Goal: Task Accomplishment & Management: Manage account settings

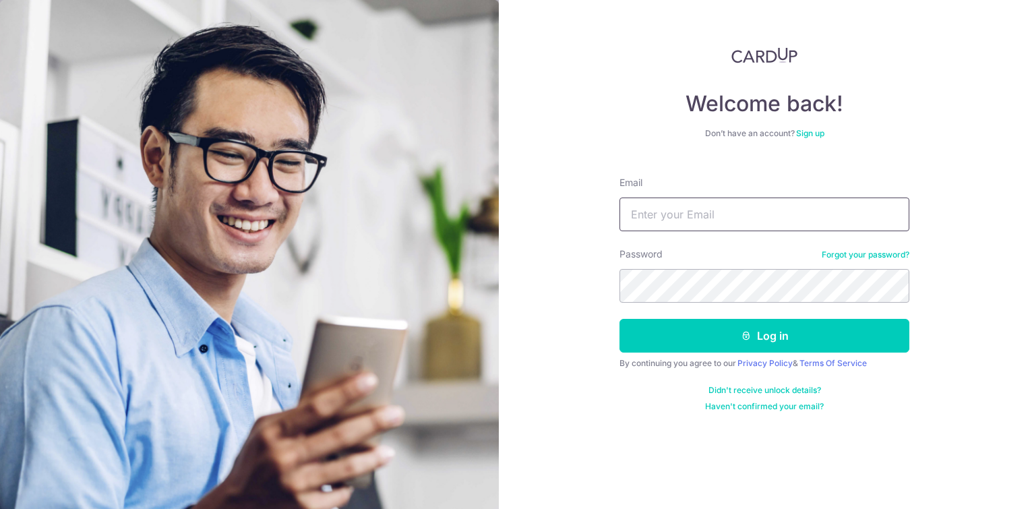
type input "[EMAIL_ADDRESS][DOMAIN_NAME]"
click at [815, 338] on button "Log in" at bounding box center [765, 336] width 290 height 34
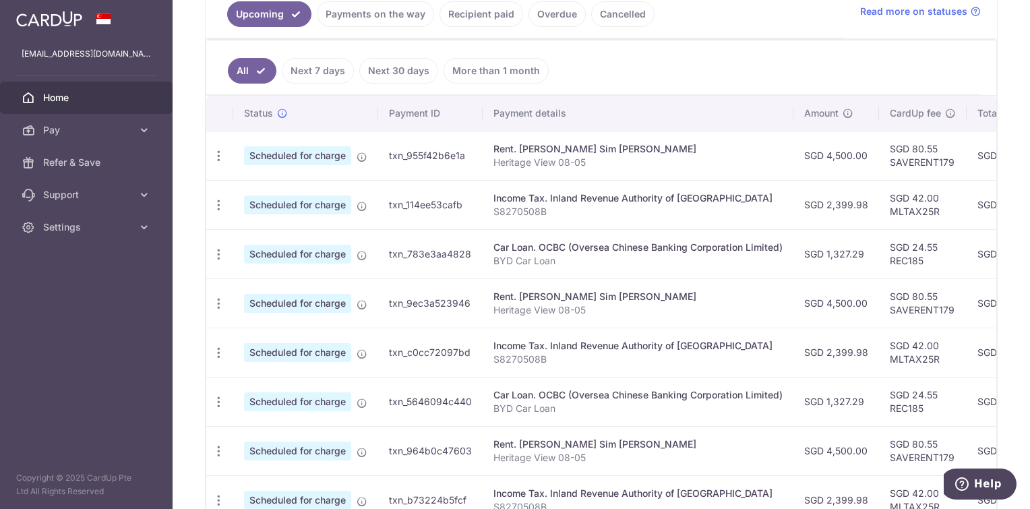
scroll to position [337, 0]
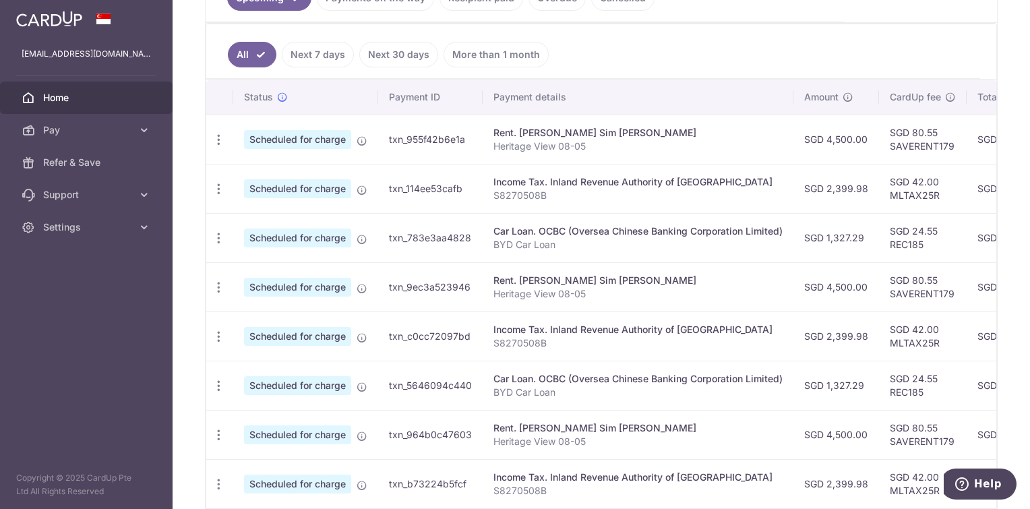
click at [218, 190] on icon "button" at bounding box center [219, 189] width 14 height 14
click at [294, 223] on span "Update payment" at bounding box center [291, 226] width 92 height 16
radio input "true"
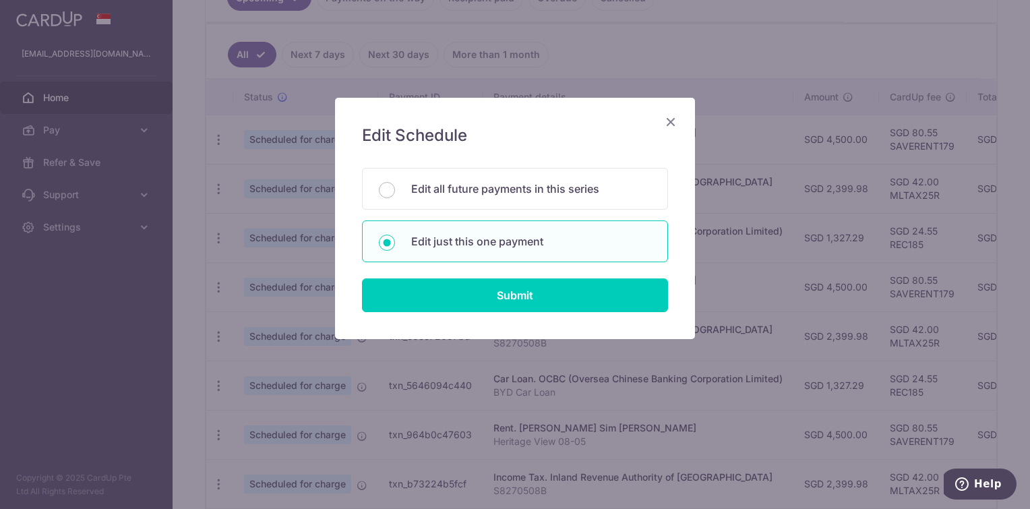
click at [508, 192] on p "Edit all future payments in this series" at bounding box center [531, 189] width 240 height 16
click at [395, 192] on input "Edit all future payments in this series" at bounding box center [387, 190] width 16 height 16
radio input "true"
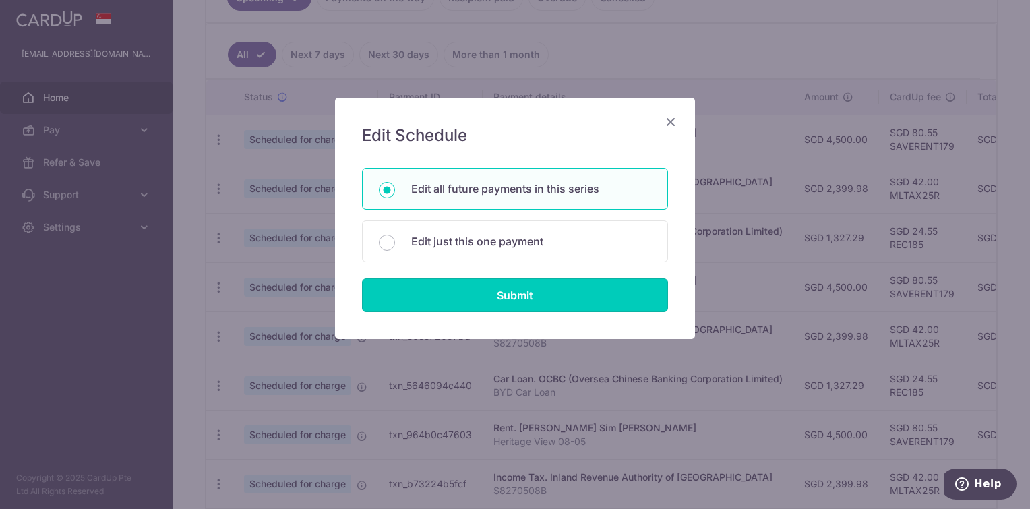
click at [552, 293] on input "Submit" at bounding box center [515, 295] width 306 height 34
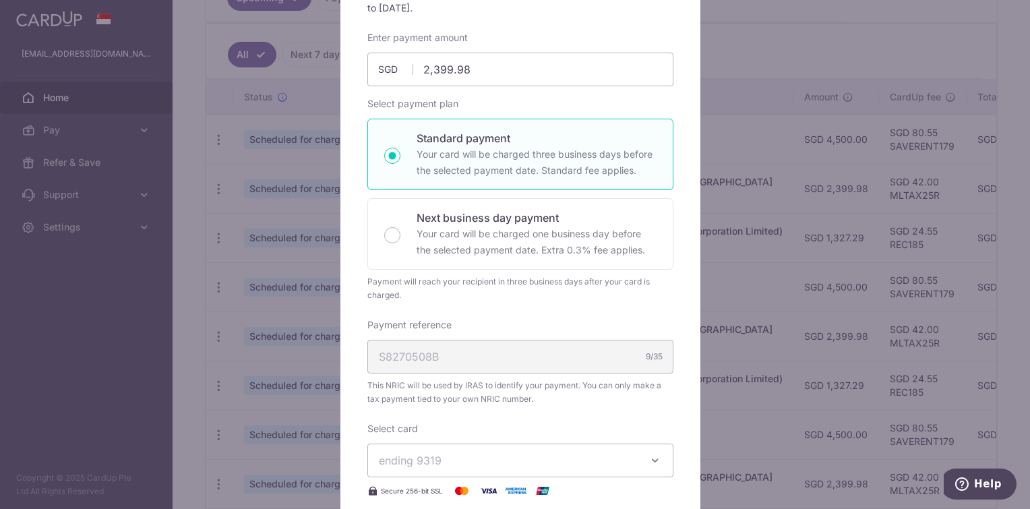
scroll to position [0, 0]
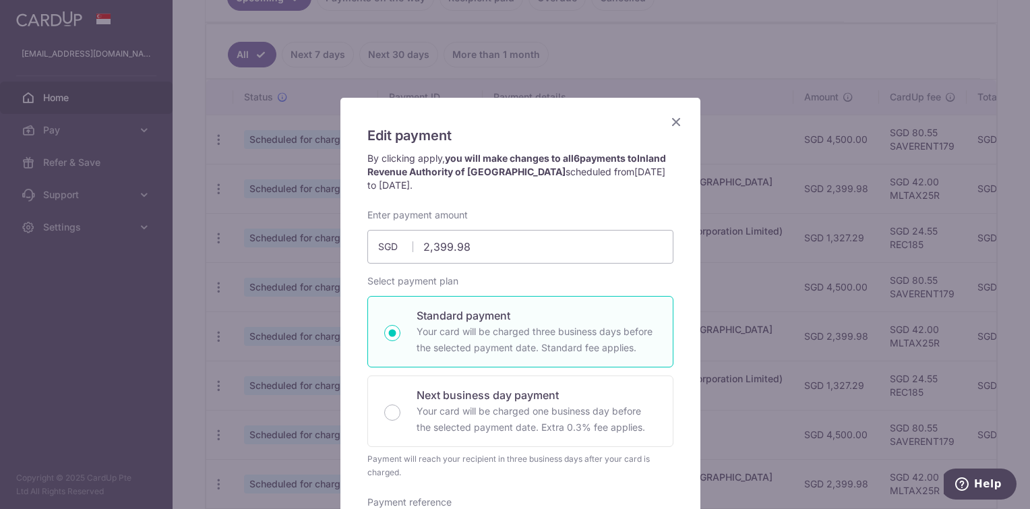
click at [669, 121] on icon "Close" at bounding box center [676, 121] width 16 height 17
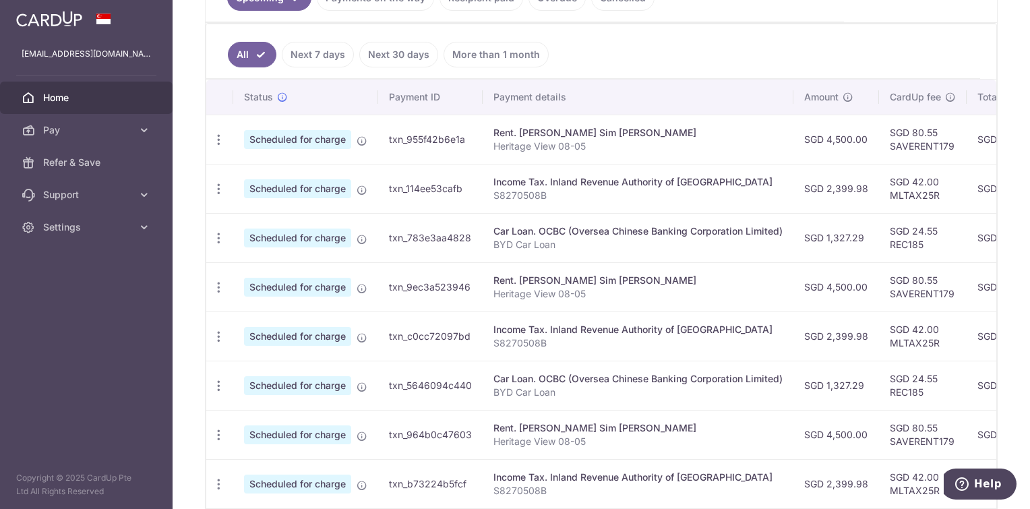
click at [223, 189] on icon "button" at bounding box center [219, 189] width 14 height 14
click at [278, 224] on span "Update payment" at bounding box center [291, 226] width 92 height 16
radio input "true"
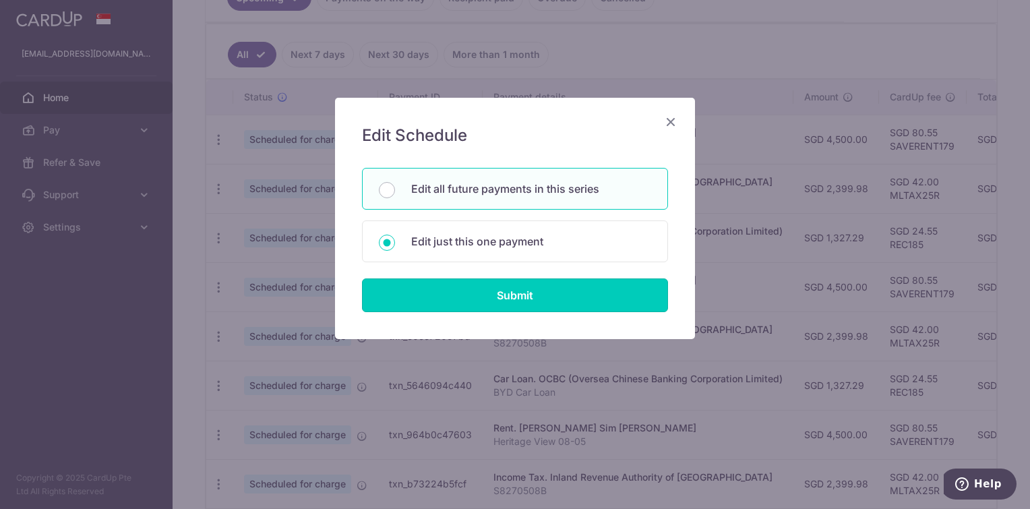
click at [531, 294] on input "Submit" at bounding box center [515, 295] width 306 height 34
radio input "true"
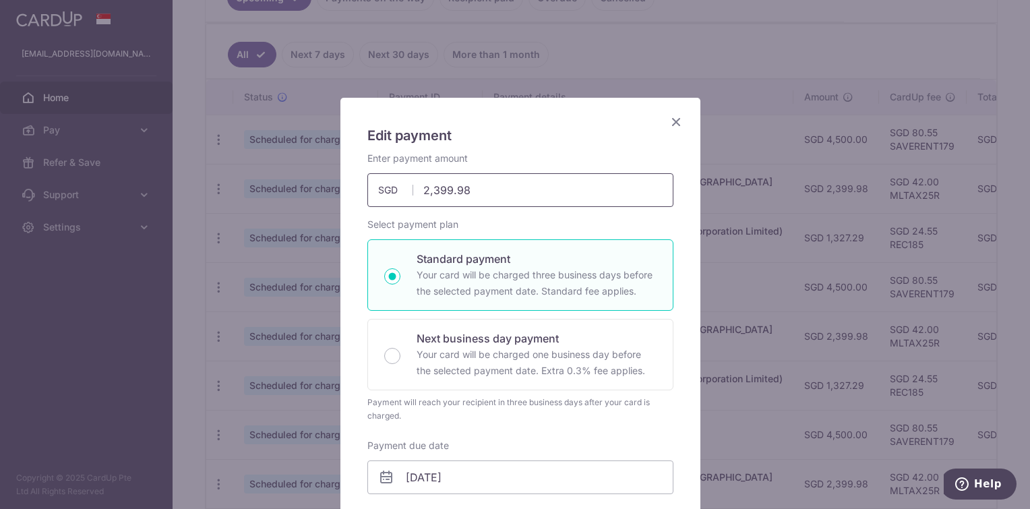
click at [531, 180] on input "2,399.98" at bounding box center [520, 190] width 306 height 34
paste input "813.32"
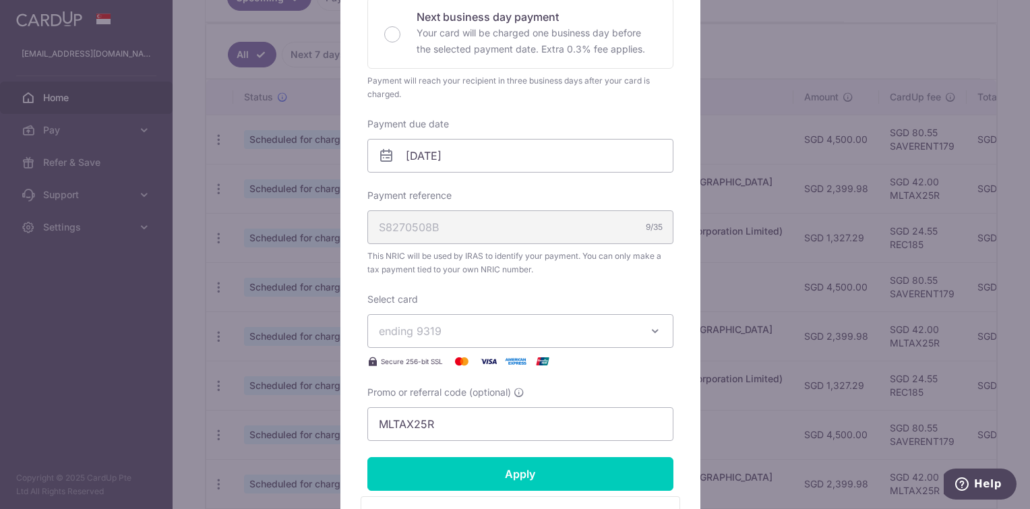
scroll to position [337, 0]
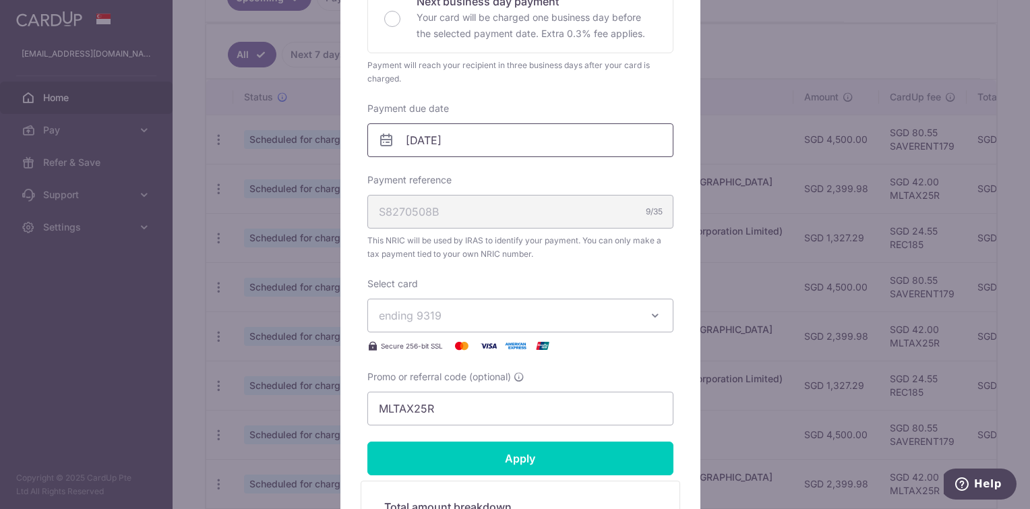
type input "2,813.32"
click at [515, 134] on input "07/10/2025" at bounding box center [520, 140] width 306 height 34
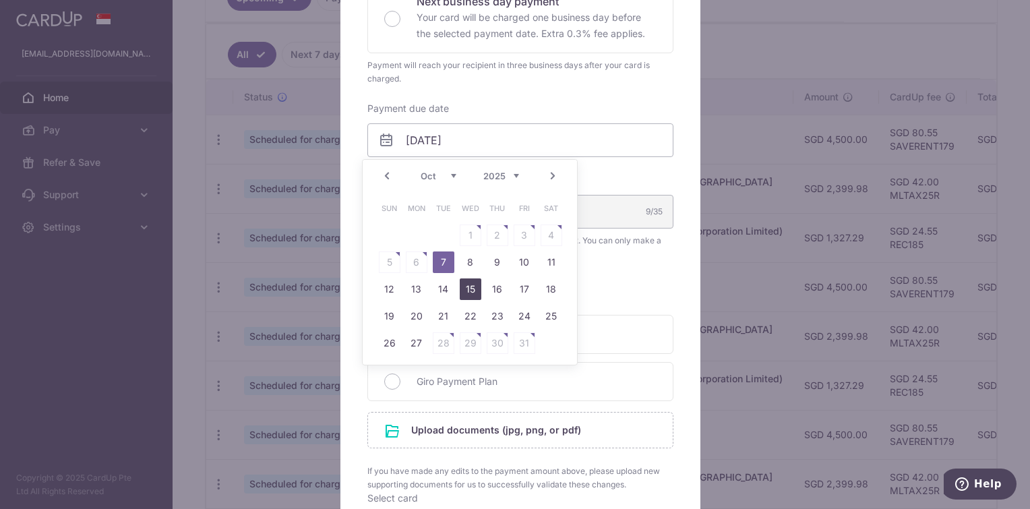
click at [473, 293] on link "15" at bounding box center [471, 289] width 22 height 22
type input "[DATE]"
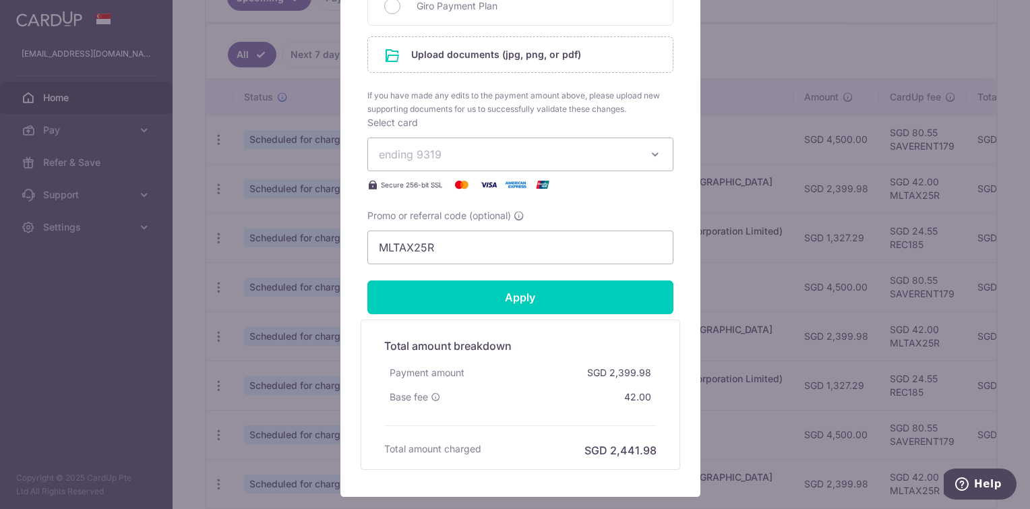
scroll to position [742, 0]
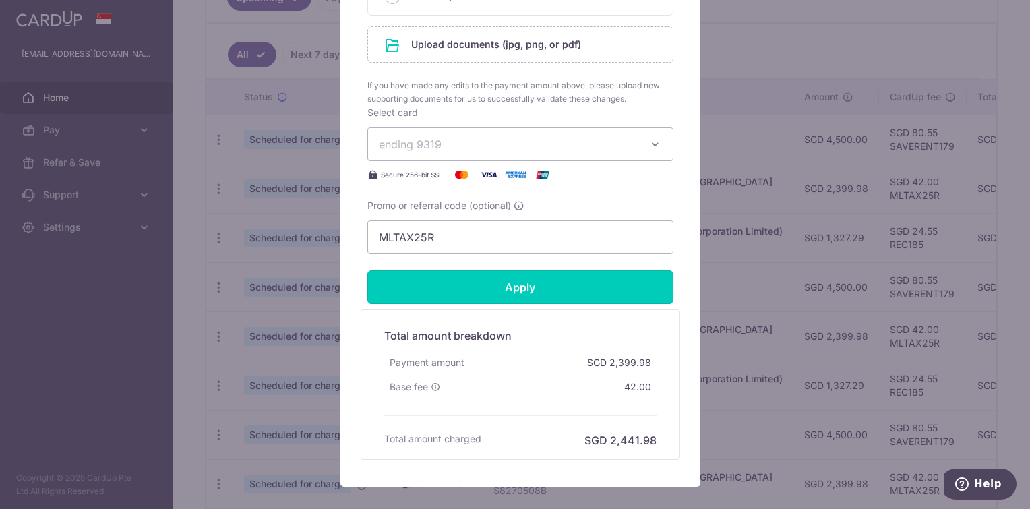
click at [560, 289] on input "Apply" at bounding box center [520, 287] width 306 height 34
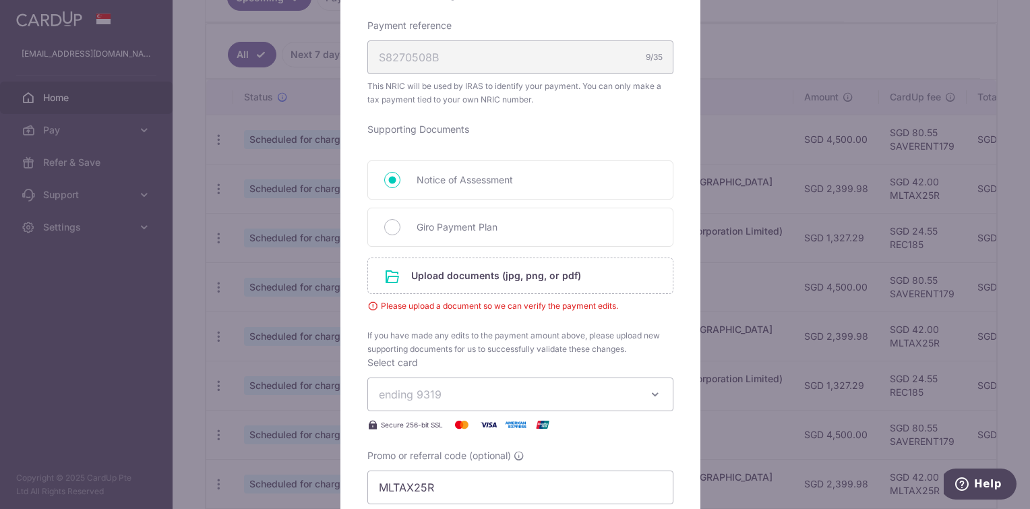
scroll to position [539, 0]
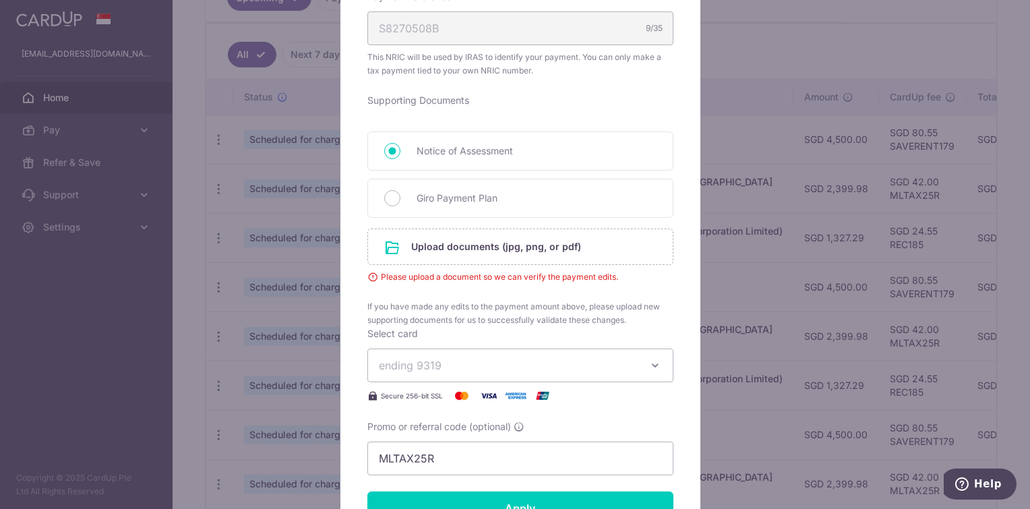
click at [494, 248] on input "file" at bounding box center [520, 246] width 305 height 35
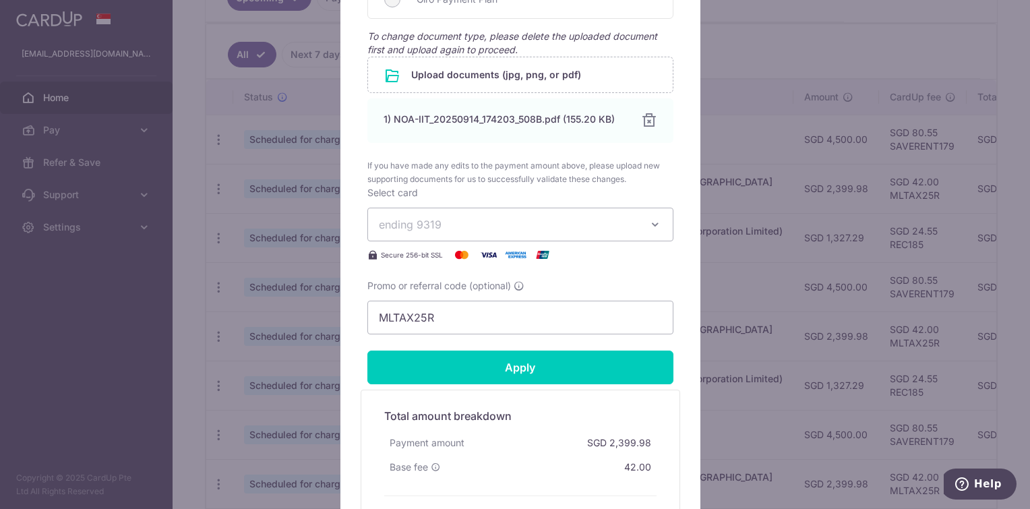
scroll to position [742, 0]
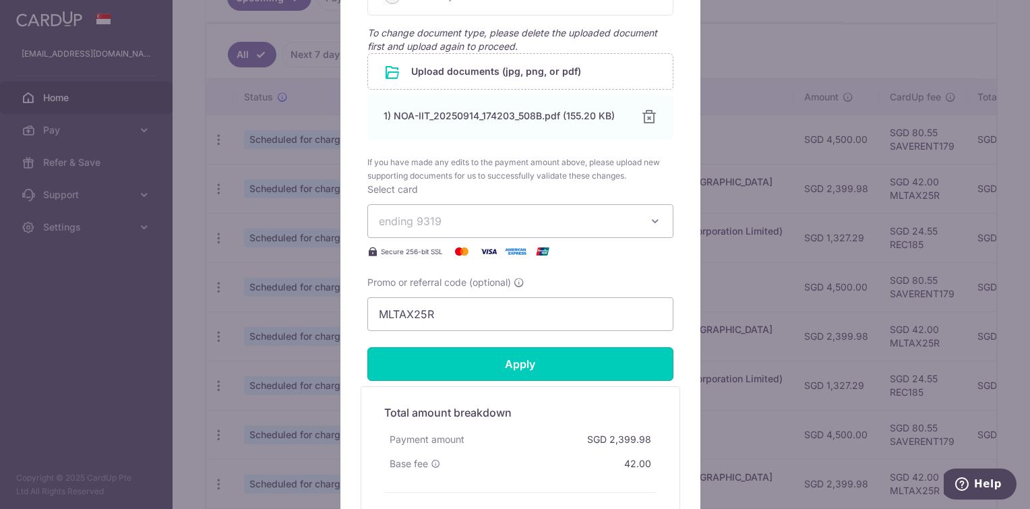
click at [569, 359] on input "Apply" at bounding box center [520, 364] width 306 height 34
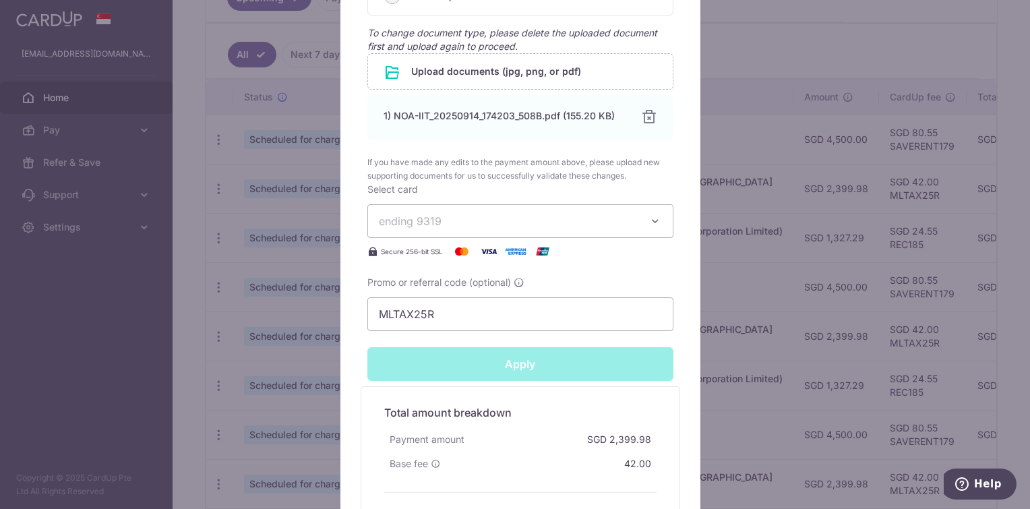
type input "Successfully Applied"
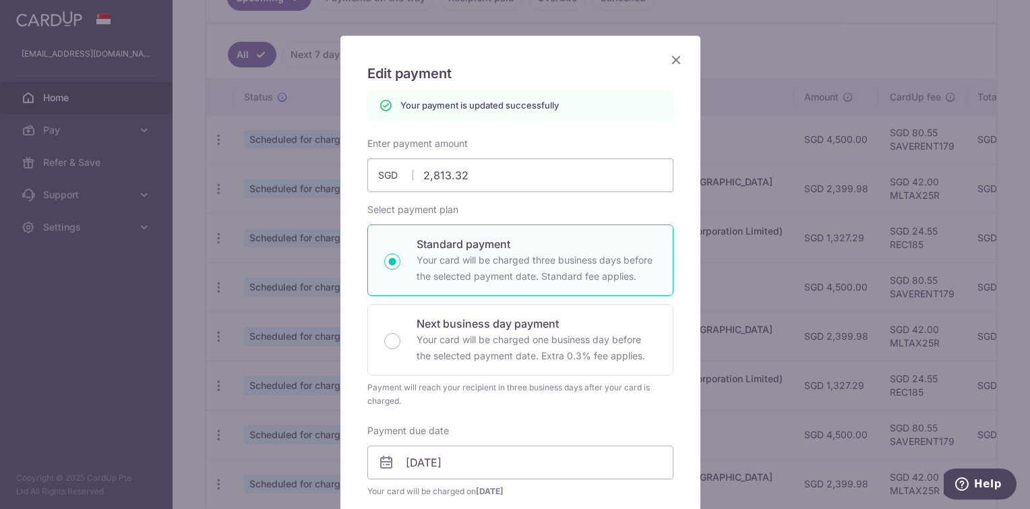
scroll to position [62, 0]
click at [504, 186] on input "2,813.32" at bounding box center [520, 175] width 306 height 34
type input "2813.32"
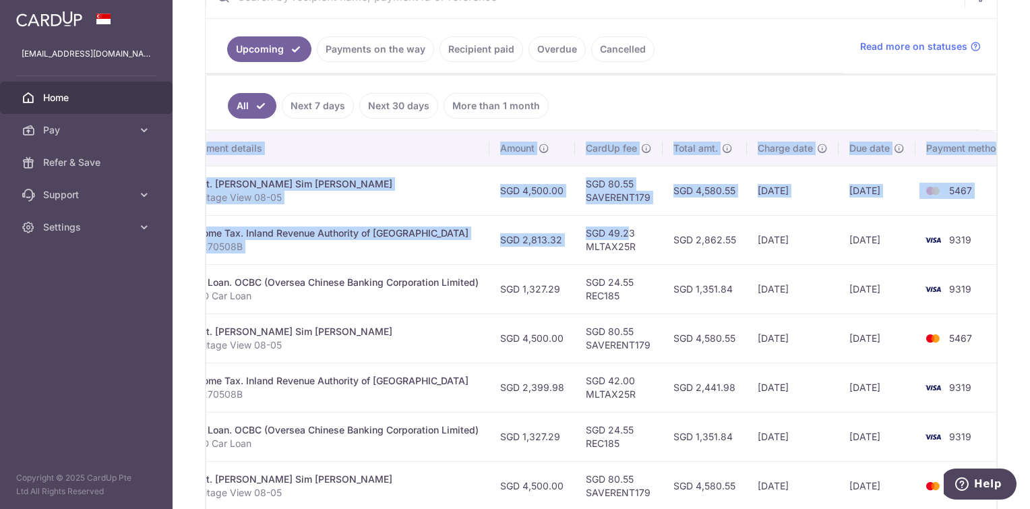
scroll to position [0, 327]
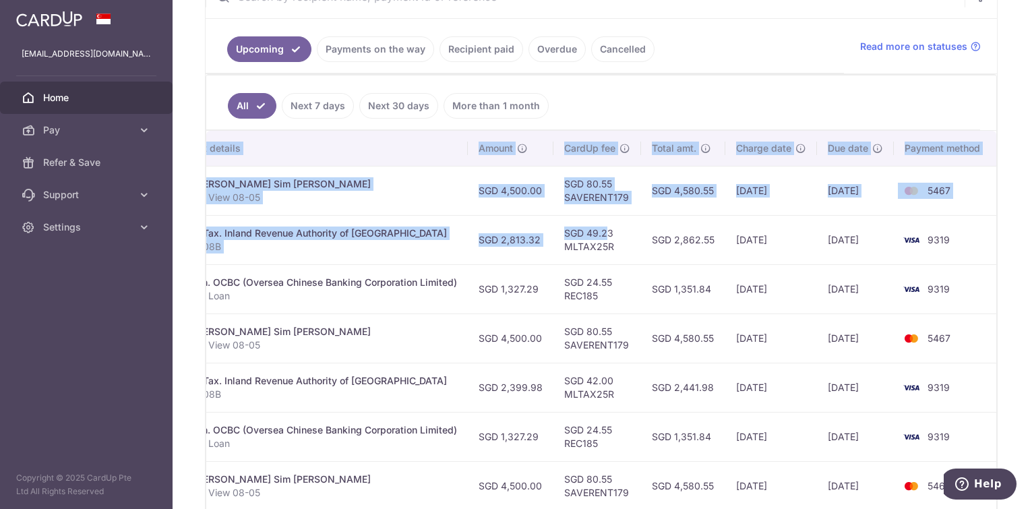
click at [1030, 229] on html "desmond2112@gmail.com Home Pay Payments Recipients Cards Refer & Save Support F…" at bounding box center [515, 254] width 1030 height 509
click at [653, 235] on td "SGD 2,862.55" at bounding box center [683, 239] width 84 height 49
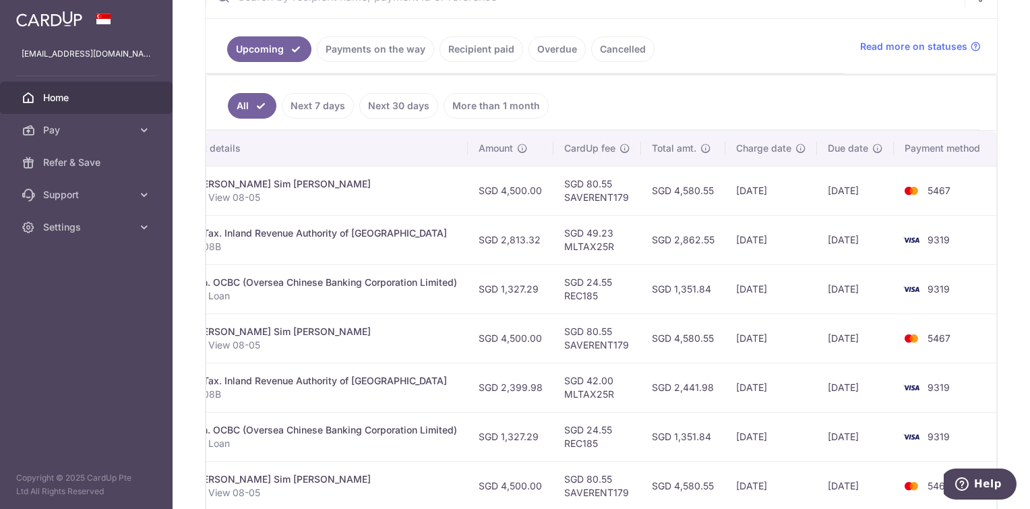
click at [512, 235] on td "SGD 2,813.32" at bounding box center [511, 239] width 86 height 49
copy td "2,813.32"
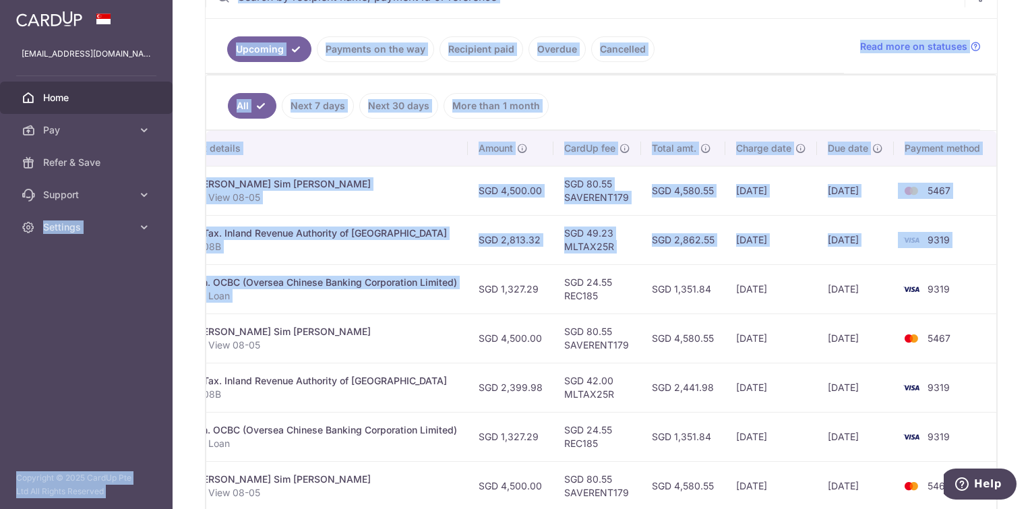
scroll to position [0, 0]
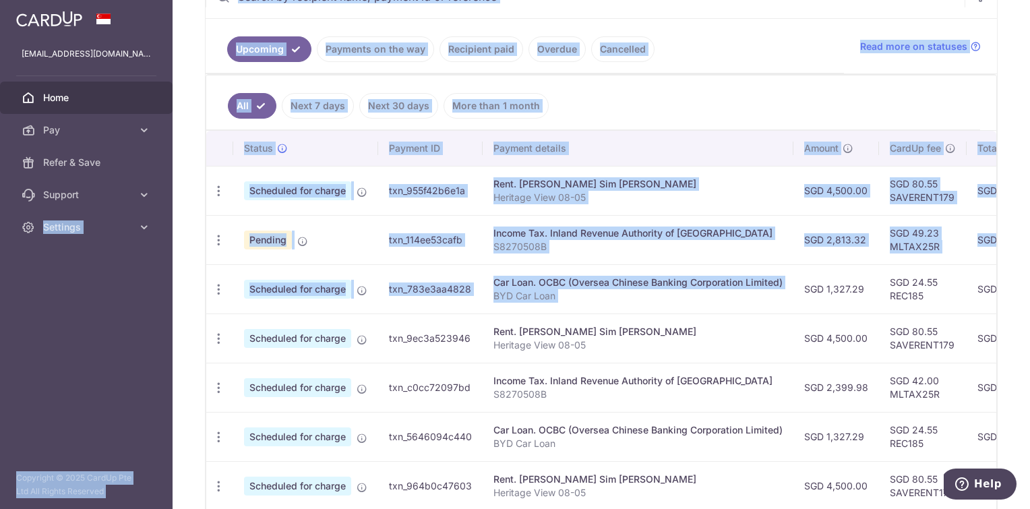
drag, startPoint x: 475, startPoint y: 270, endPoint x: -1, endPoint y: 287, distance: 476.3
click at [0, 287] on html "desmond2112@gmail.com Home Pay Payments Recipients Cards Refer & Save Support F…" at bounding box center [515, 254] width 1030 height 509
click at [541, 248] on p "S8270508B" at bounding box center [638, 246] width 289 height 13
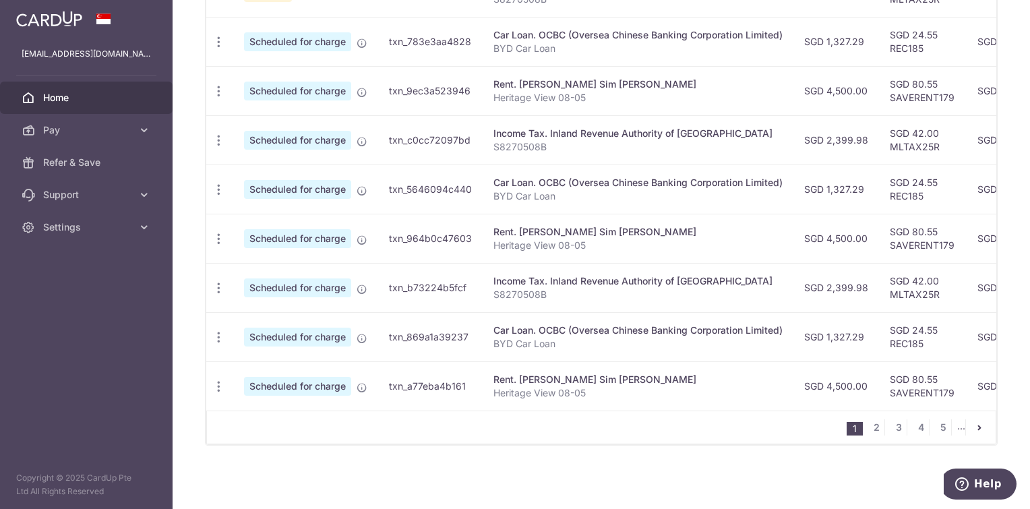
scroll to position [537, 0]
click at [218, 134] on icon "button" at bounding box center [219, 141] width 14 height 14
click at [249, 169] on span "Update payment" at bounding box center [291, 177] width 92 height 16
radio input "true"
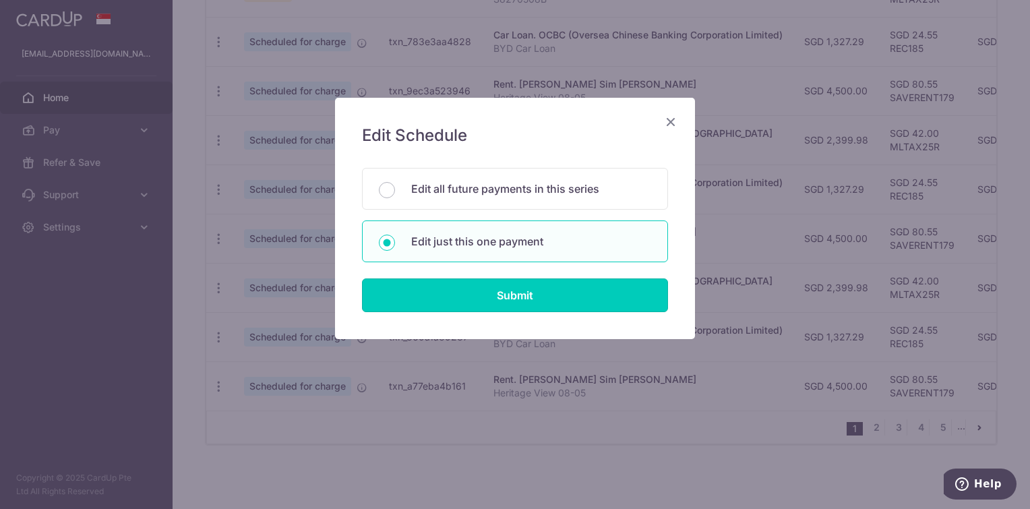
click at [518, 293] on input "Submit" at bounding box center [515, 295] width 306 height 34
radio input "true"
type input "2,399.98"
type input "07/11/2025"
type input "S8270508B"
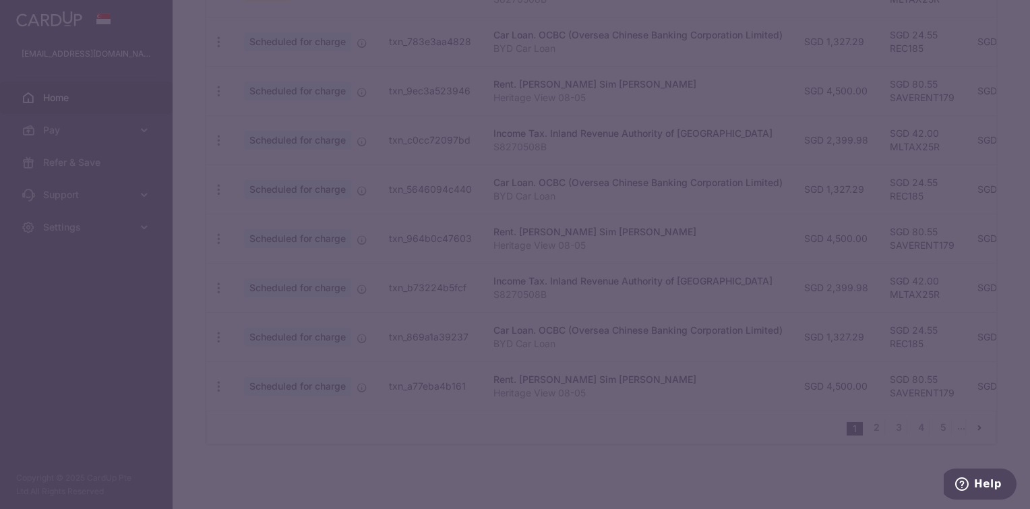
type input "MLTAX25R"
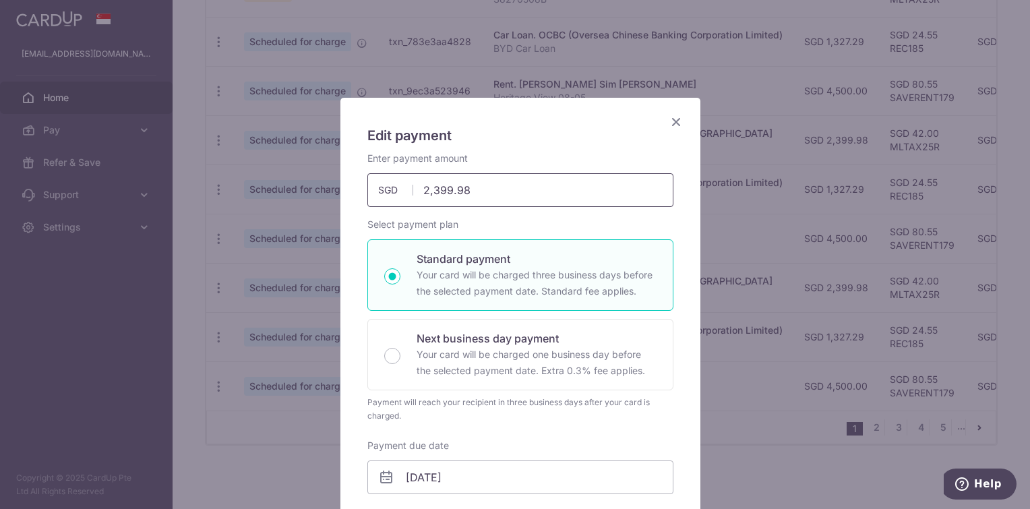
drag, startPoint x: 479, startPoint y: 181, endPoint x: 279, endPoint y: 185, distance: 199.6
click at [277, 185] on div "Edit payment By clicking apply, you will make changes to all payments to Inland…" at bounding box center [515, 254] width 1030 height 509
paste input "813.32"
type input "2,813.32"
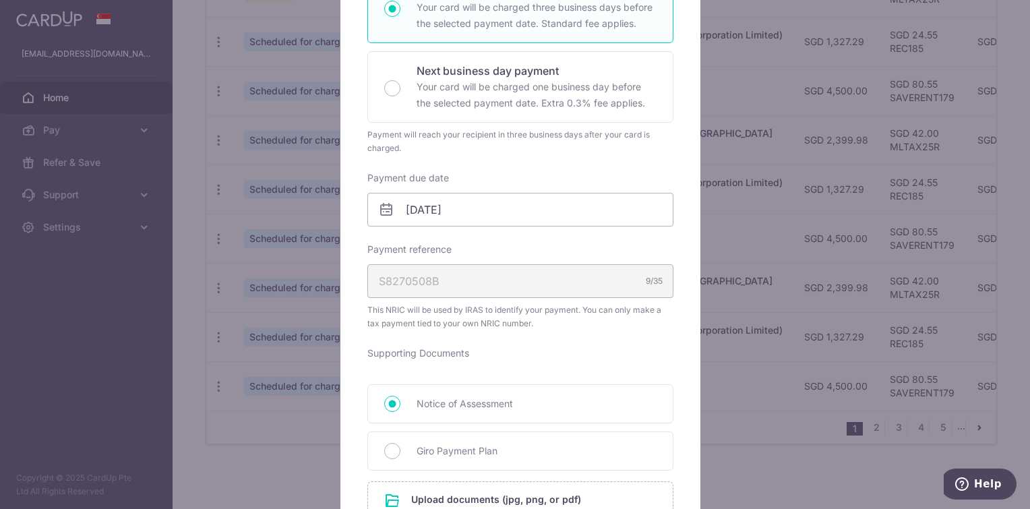
scroll to position [270, 0]
click at [436, 214] on input "07/11/2025" at bounding box center [520, 208] width 306 height 34
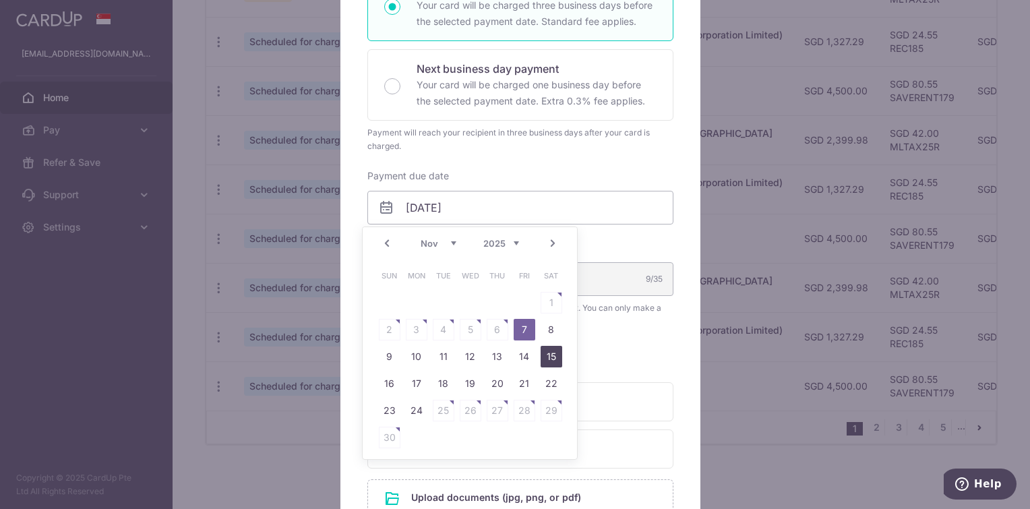
click at [547, 359] on link "15" at bounding box center [552, 357] width 22 height 22
type input "15/11/2025"
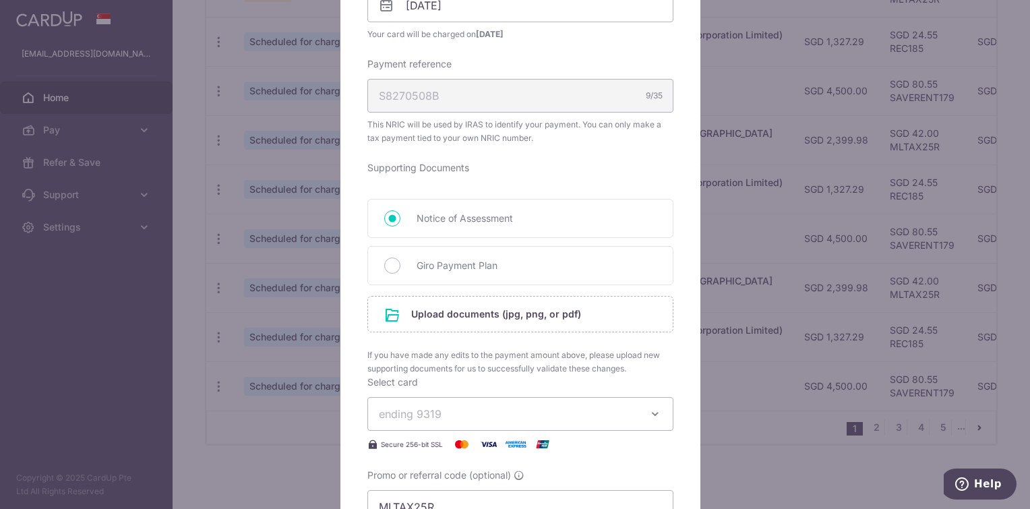
scroll to position [539, 0]
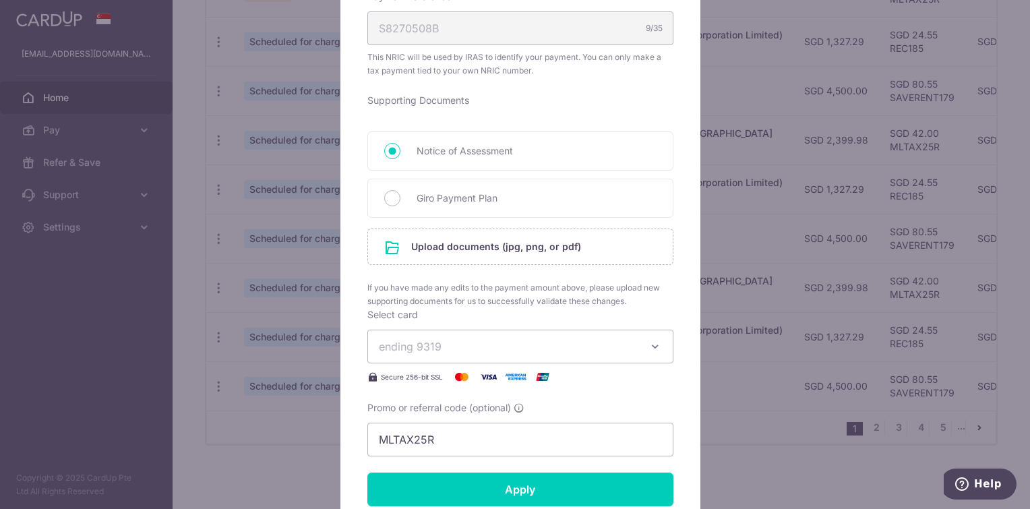
click at [500, 251] on input "file" at bounding box center [520, 246] width 305 height 35
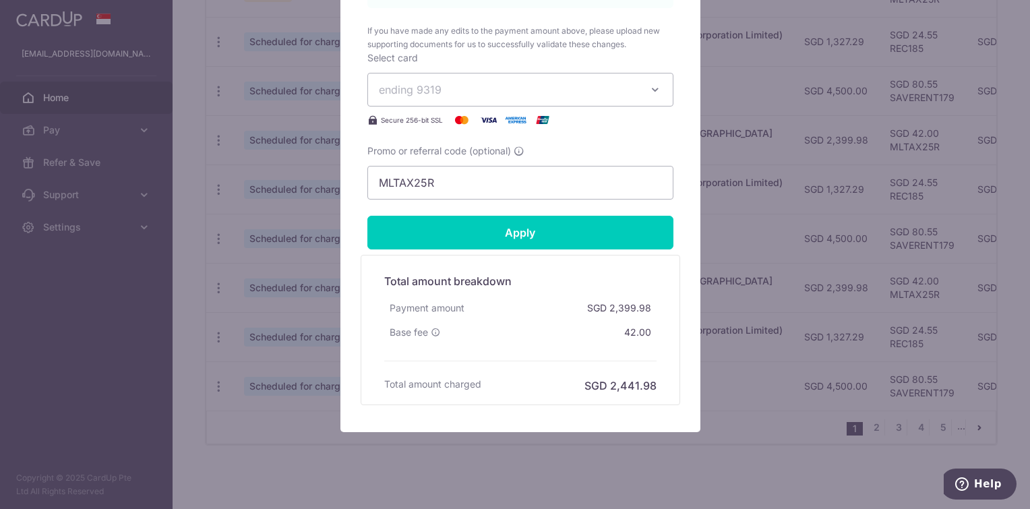
scroll to position [877, 0]
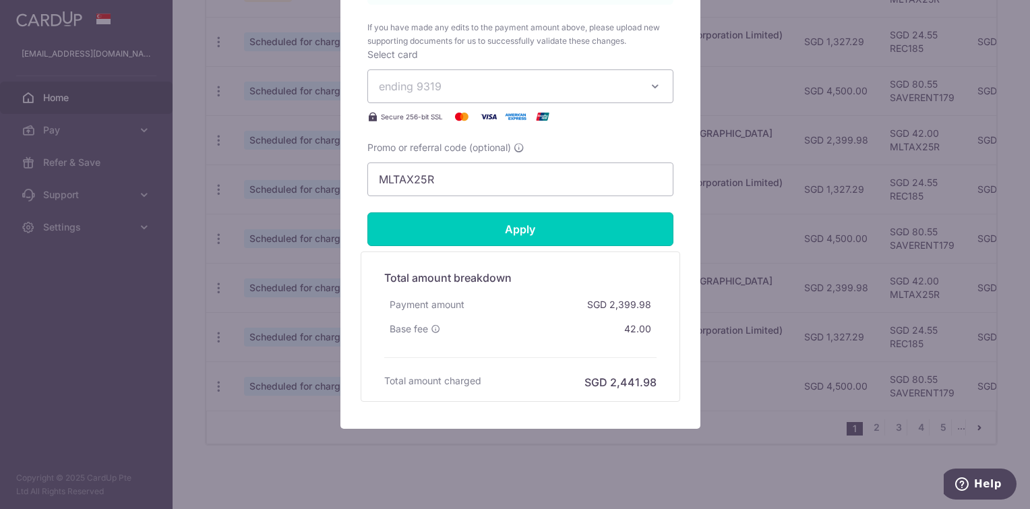
click at [525, 227] on input "Apply" at bounding box center [520, 229] width 306 height 34
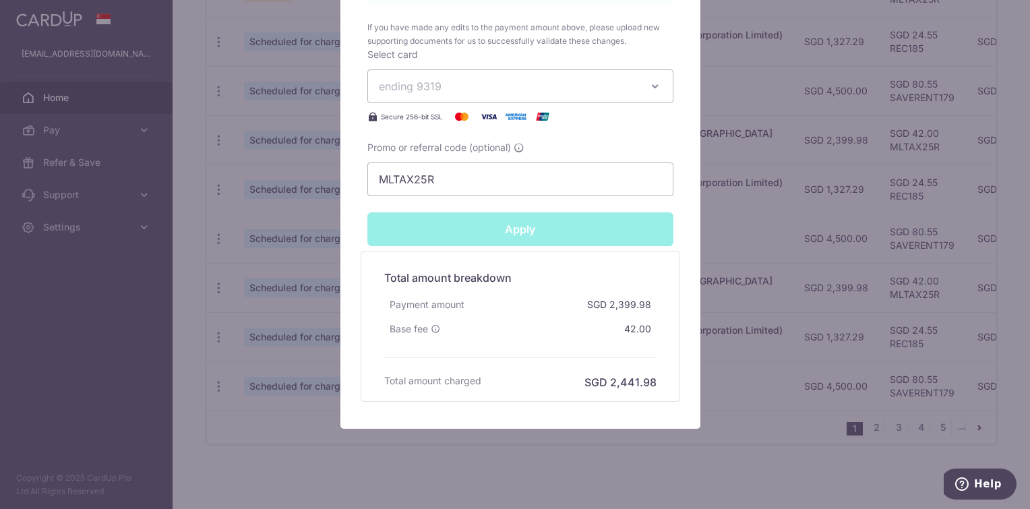
type input "Successfully Applied"
click at [779, 230] on div "Edit payment By clicking apply, you will make changes to all payments to Inland…" at bounding box center [515, 254] width 1030 height 509
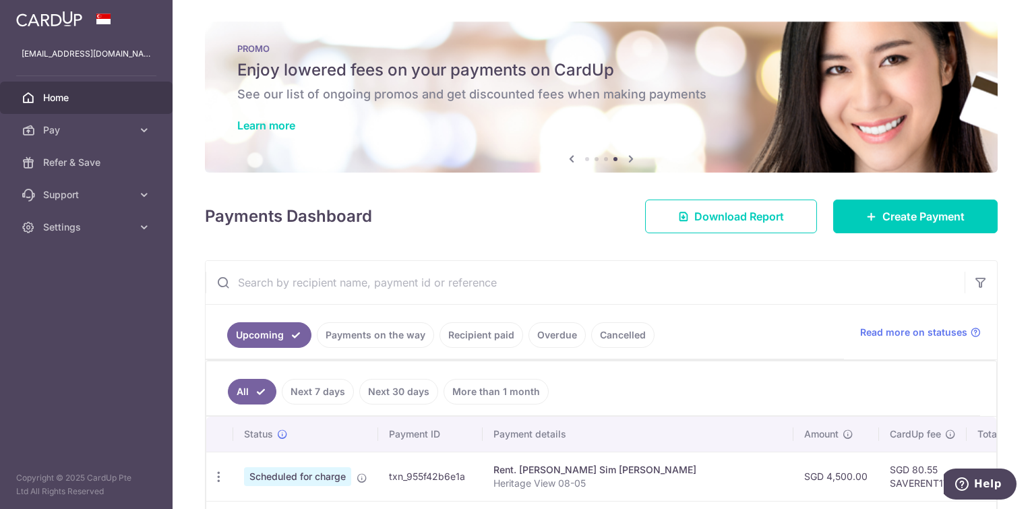
click at [262, 126] on link "Learn more" at bounding box center [266, 125] width 58 height 13
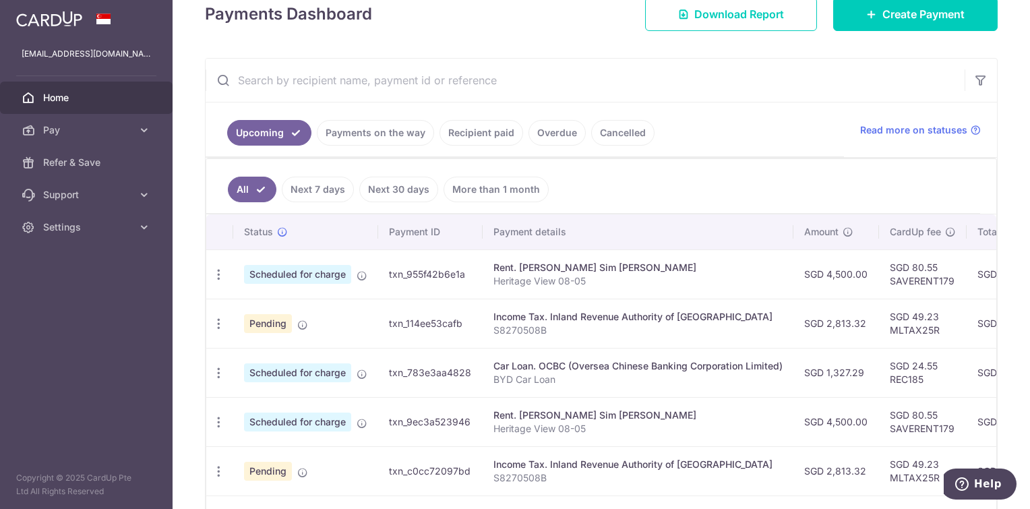
scroll to position [472, 0]
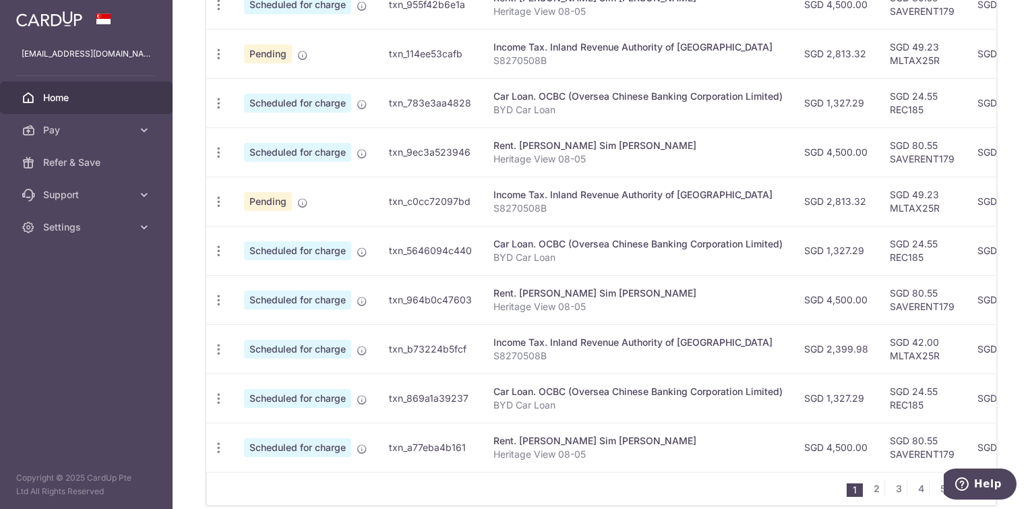
click at [844, 200] on td "SGD 2,813.32" at bounding box center [837, 201] width 86 height 49
click at [844, 198] on td "SGD 2,813.32" at bounding box center [837, 201] width 86 height 49
copy td "2,813.32"
click at [216, 348] on icon "button" at bounding box center [219, 350] width 14 height 14
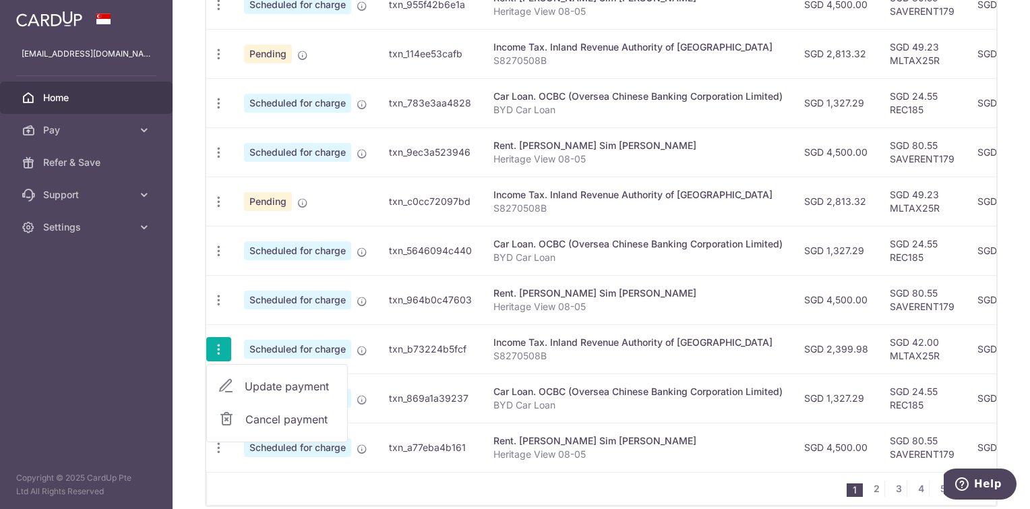
click at [267, 392] on link "Update payment" at bounding box center [277, 386] width 140 height 32
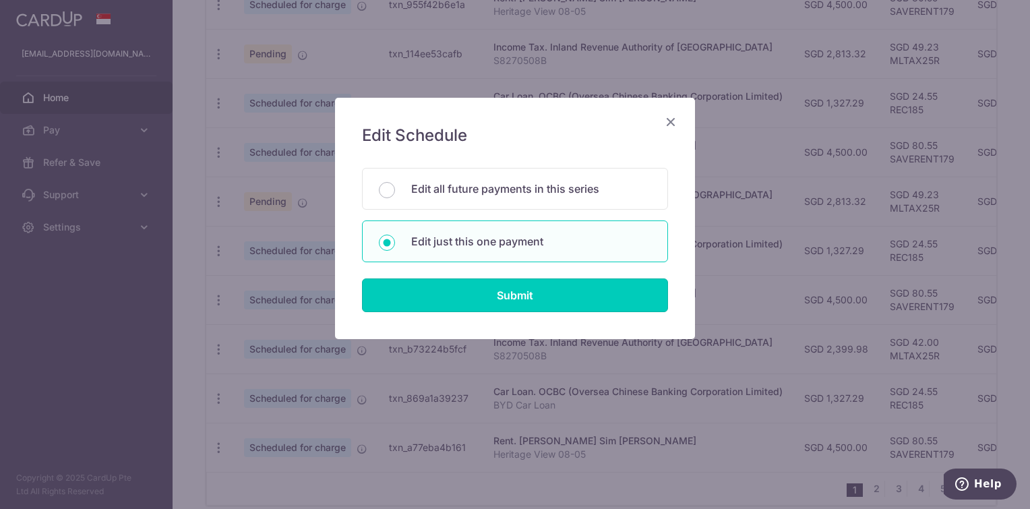
click at [536, 283] on input "Submit" at bounding box center [515, 295] width 306 height 34
radio input "true"
type input "2,399.98"
type input "08/12/2025"
type input "S8270508B"
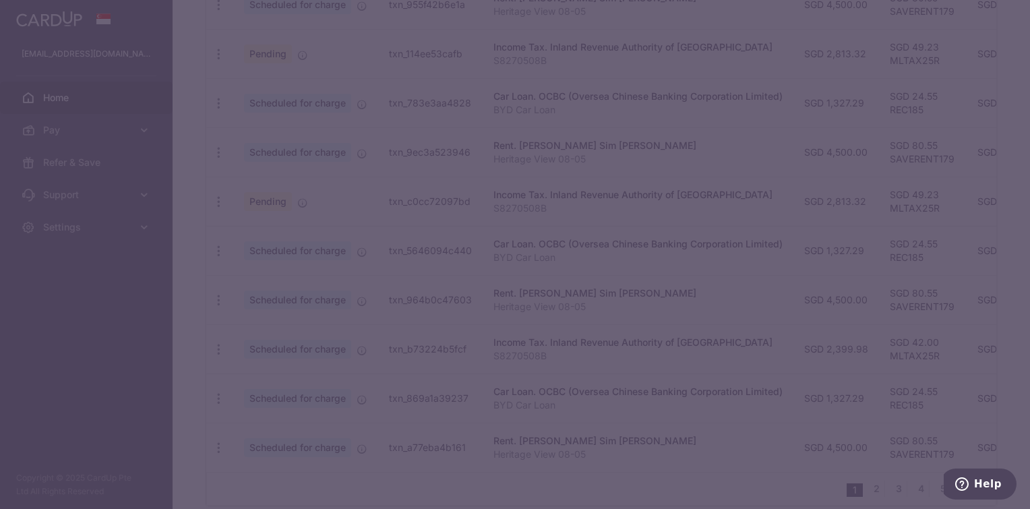
type input "MLTAX25R"
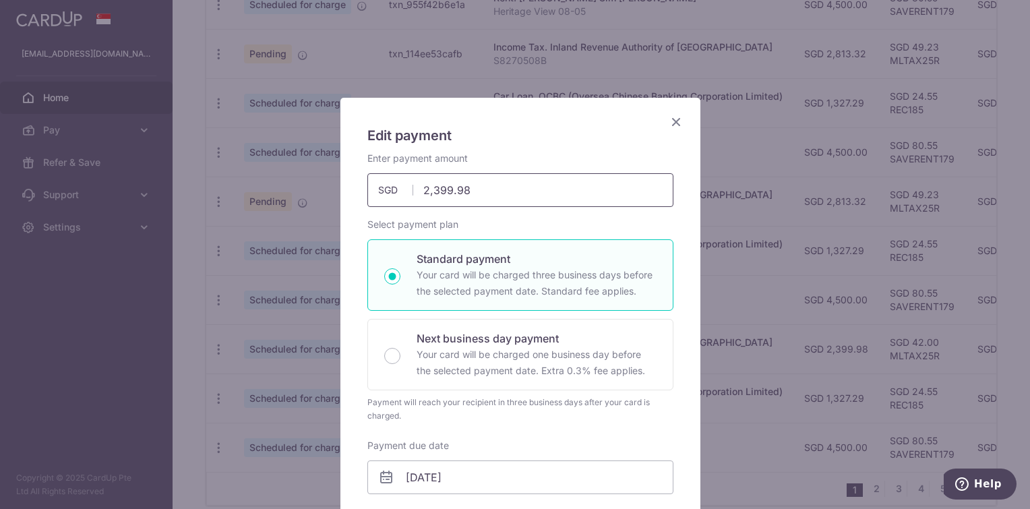
click at [506, 194] on input "2,399.98" at bounding box center [520, 190] width 306 height 34
paste input "813.32"
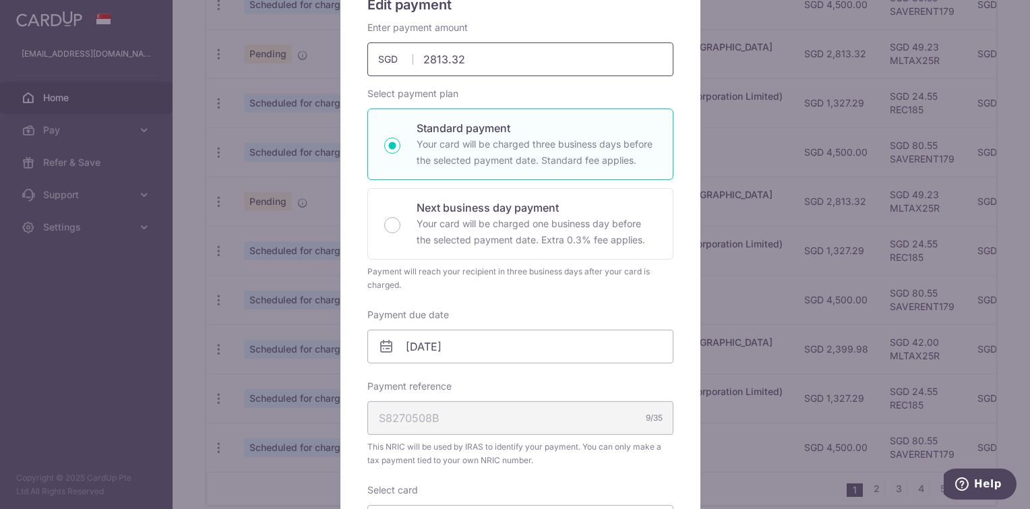
scroll to position [270, 0]
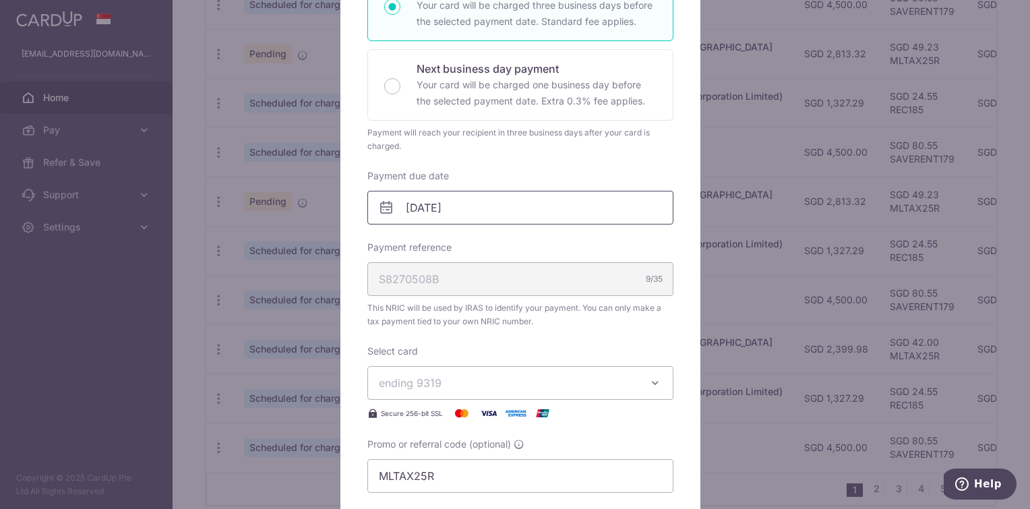
type input "2,813.32"
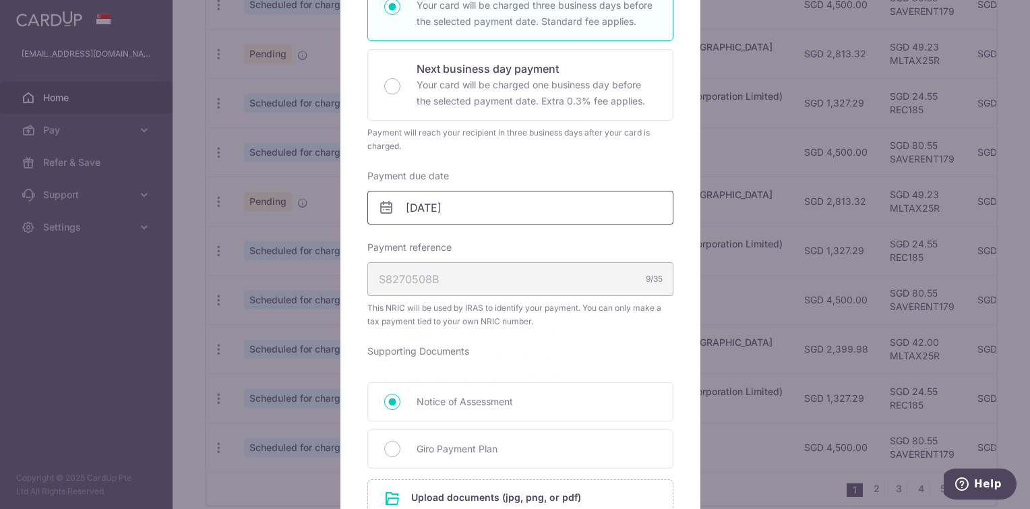
click at [523, 206] on input "08/12/2025" at bounding box center [520, 208] width 306 height 34
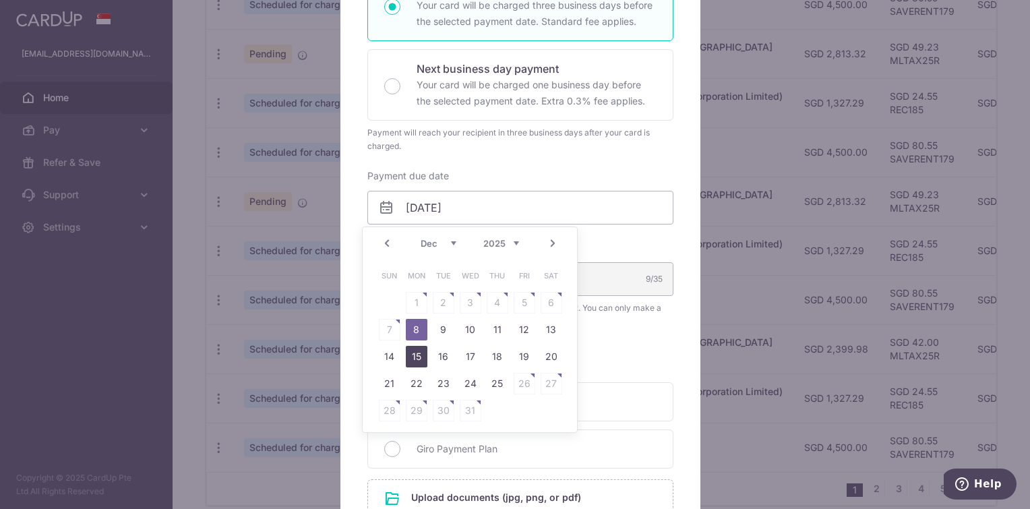
click at [413, 354] on link "15" at bounding box center [417, 357] width 22 height 22
type input "15/12/2025"
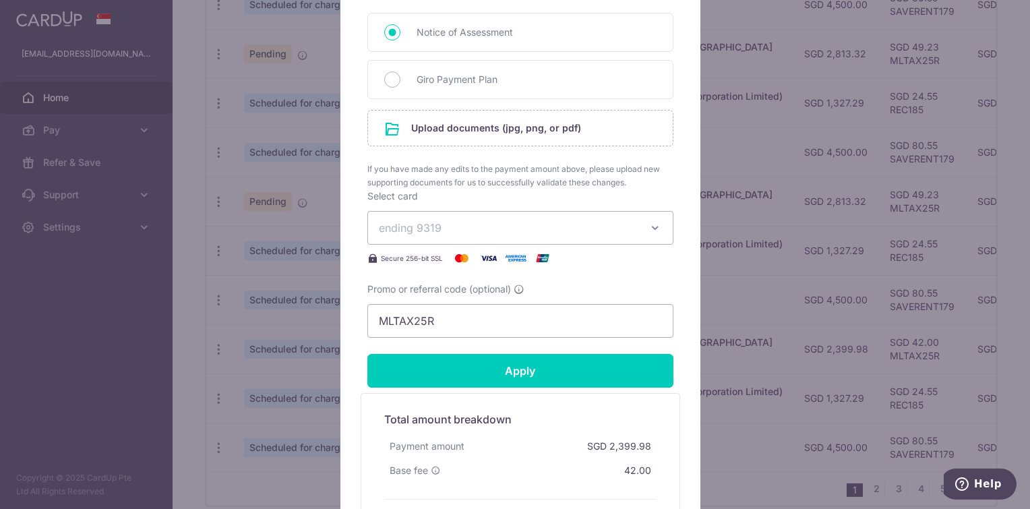
scroll to position [674, 0]
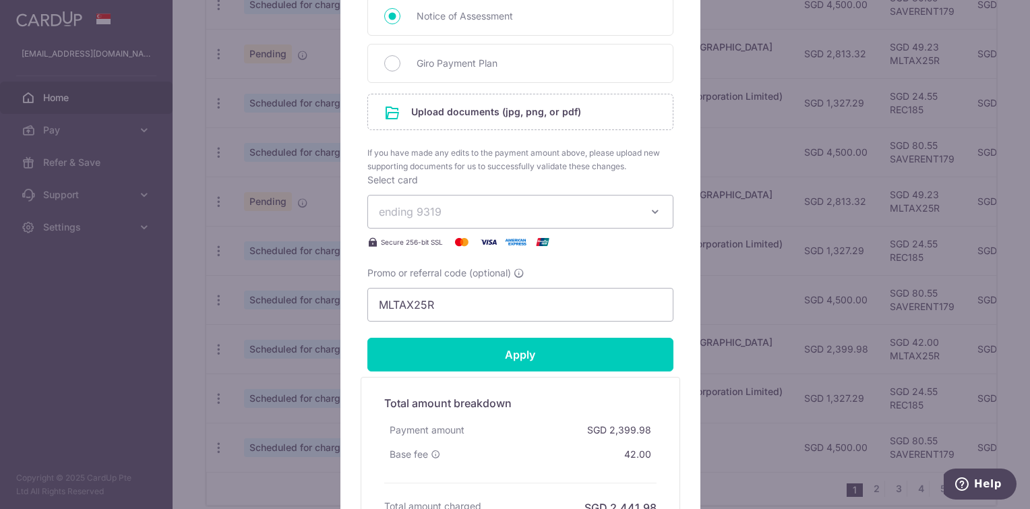
click at [510, 122] on input "file" at bounding box center [520, 111] width 305 height 35
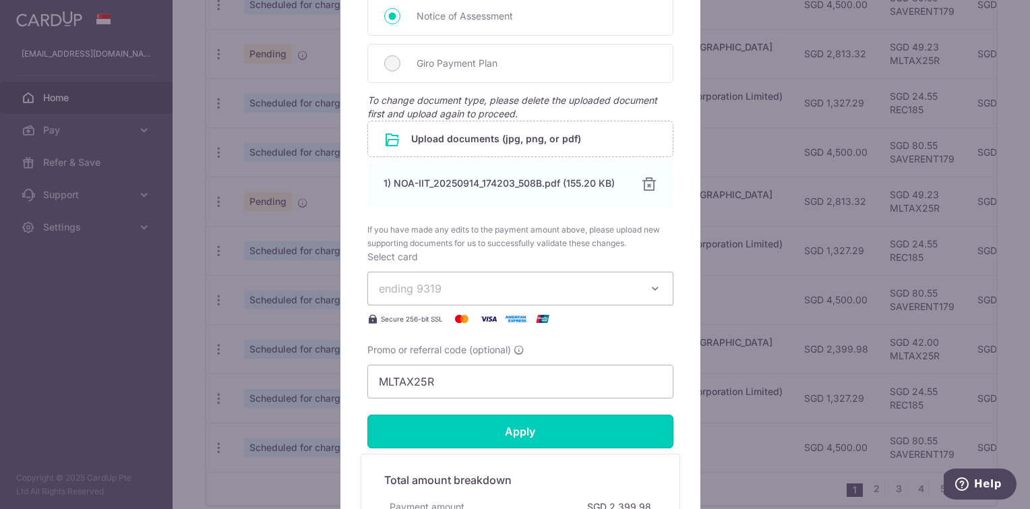
click at [547, 436] on input "Apply" at bounding box center [520, 432] width 306 height 34
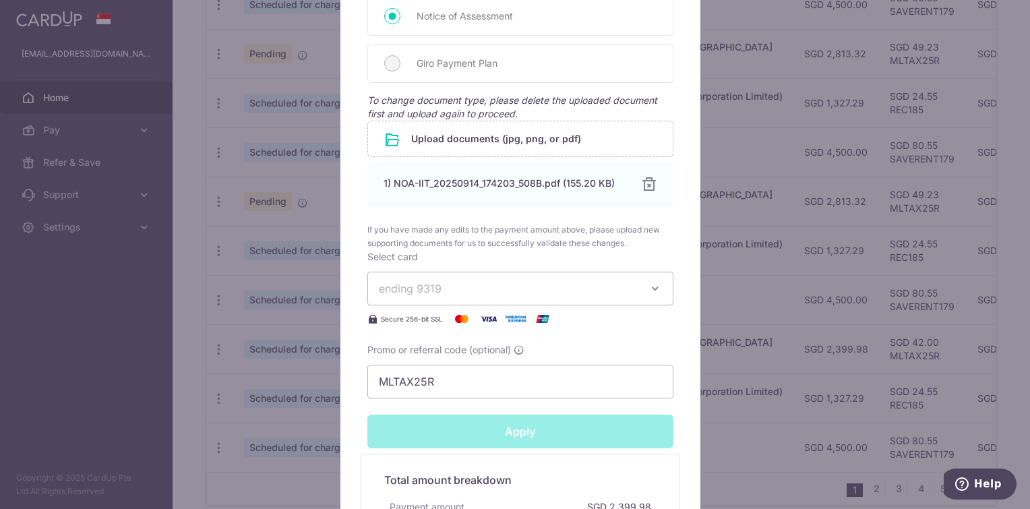
type input "Successfully Applied"
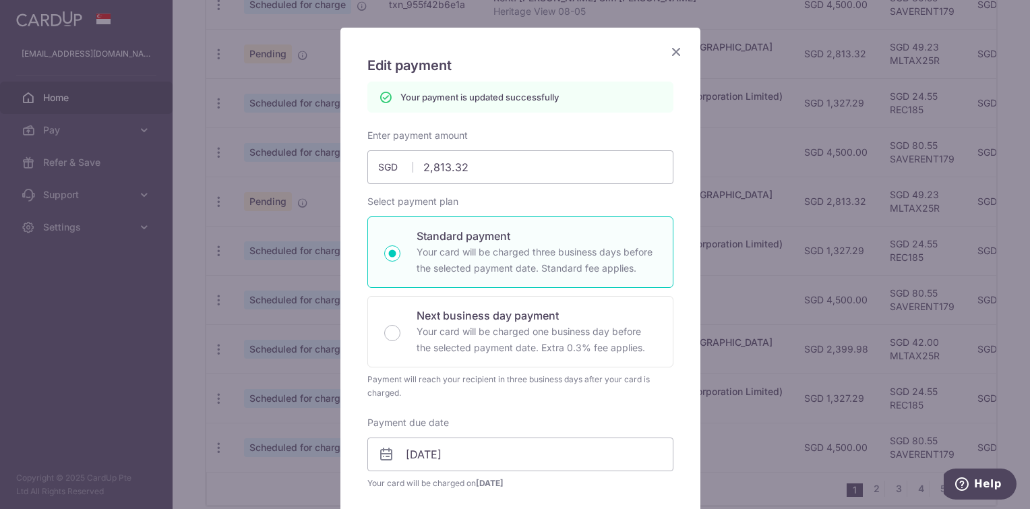
scroll to position [16, 0]
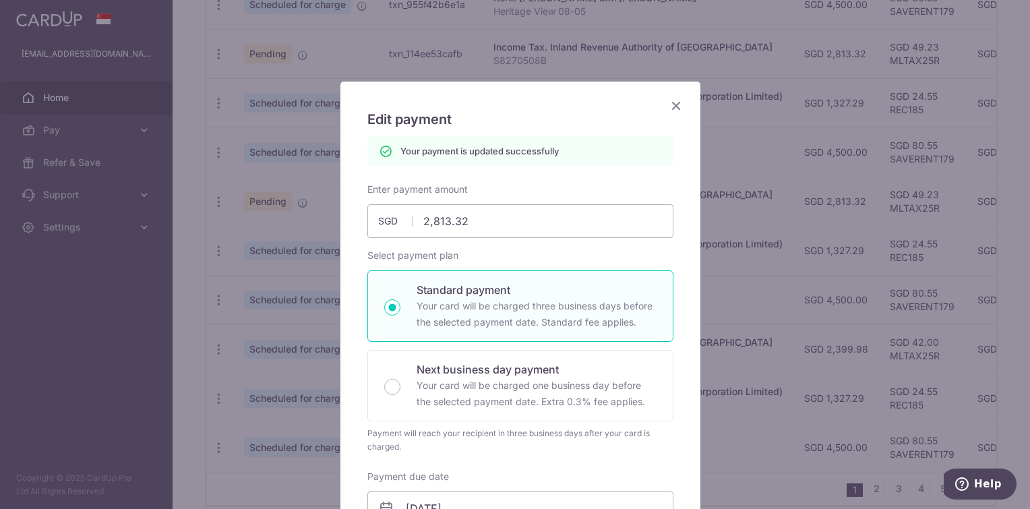
click at [779, 265] on div "Edit payment By clicking apply, you will make changes to all payments to Inland…" at bounding box center [515, 254] width 1030 height 509
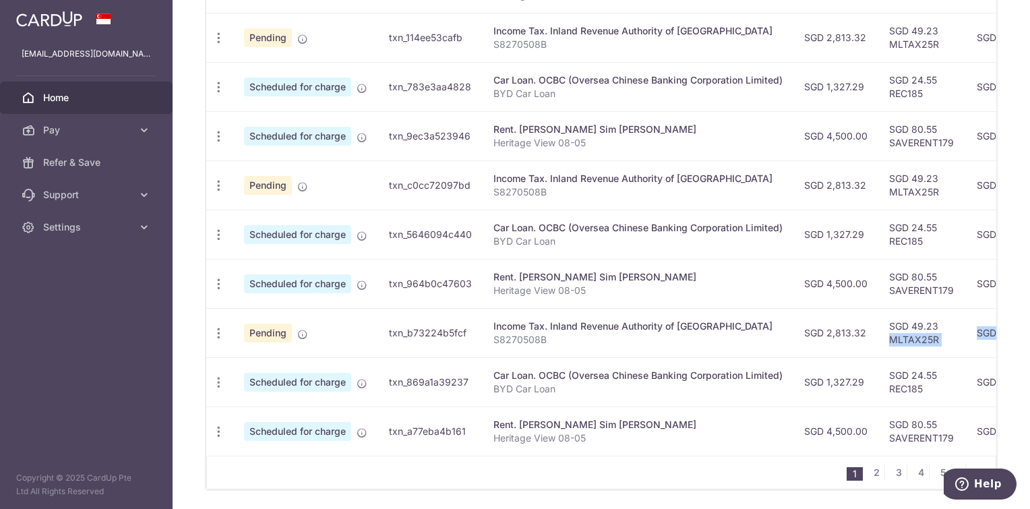
scroll to position [0, 327]
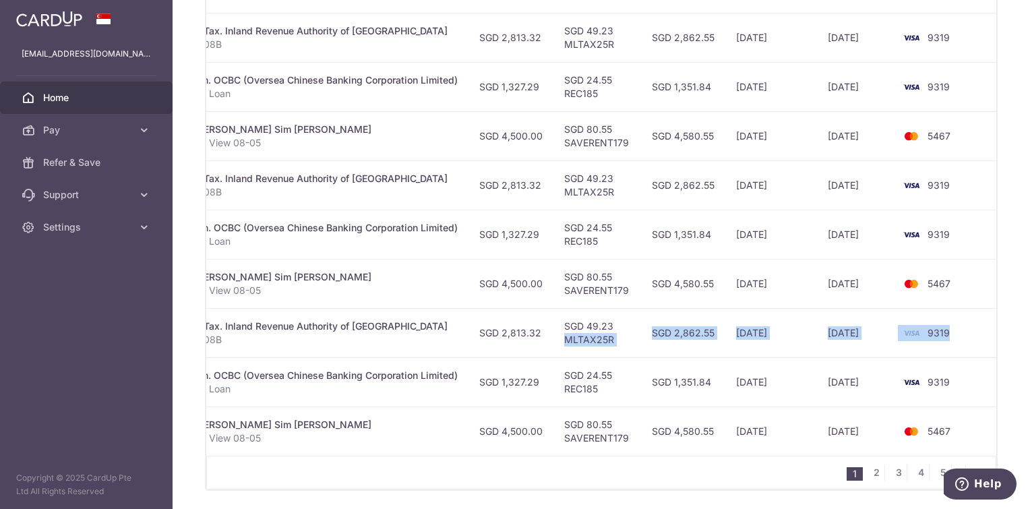
click at [1030, 322] on html "[EMAIL_ADDRESS][DOMAIN_NAME] Home Pay Payments Recipients Cards Refer & Save Su…" at bounding box center [515, 254] width 1030 height 509
click at [833, 357] on td "[DATE]" at bounding box center [855, 381] width 77 height 49
drag, startPoint x: 698, startPoint y: 343, endPoint x: 40, endPoint y: 345, distance: 658.1
click at [40, 345] on main "[EMAIL_ADDRESS][DOMAIN_NAME] Home Pay Payments Recipients Cards Refer & Save Su…" at bounding box center [515, 254] width 1030 height 509
click at [310, 350] on td "Income Tax. Inland Revenue Authority of [GEOGRAPHIC_DATA] S8270508B" at bounding box center [313, 332] width 311 height 49
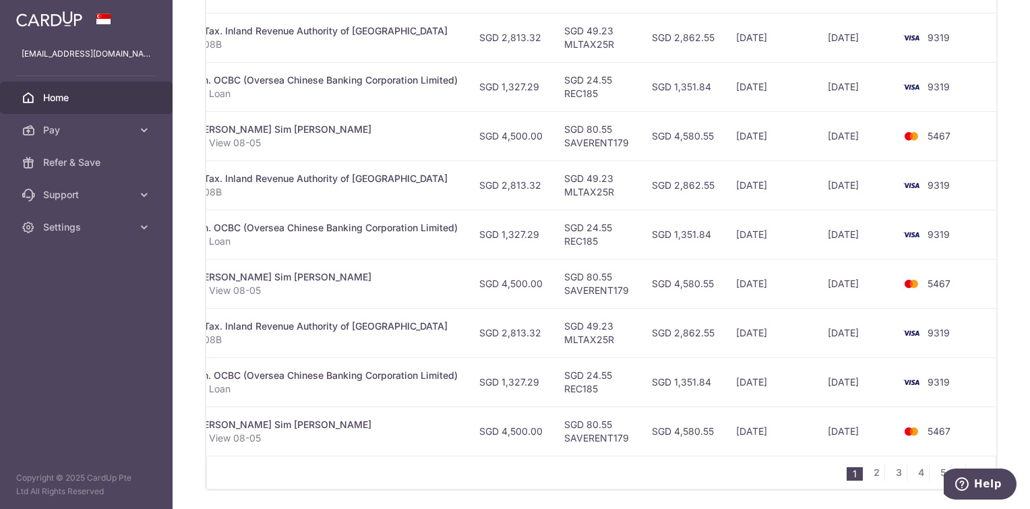
drag, startPoint x: 373, startPoint y: 334, endPoint x: -3, endPoint y: 344, distance: 375.7
click at [0, 344] on html "[EMAIL_ADDRESS][DOMAIN_NAME] Home Pay Payments Recipients Cards Refer & Save Su…" at bounding box center [515, 254] width 1030 height 509
click at [579, 329] on td "SGD 49.23 MLTAX25R" at bounding box center [598, 332] width 88 height 49
click at [868, 480] on link "2" at bounding box center [876, 473] width 16 height 16
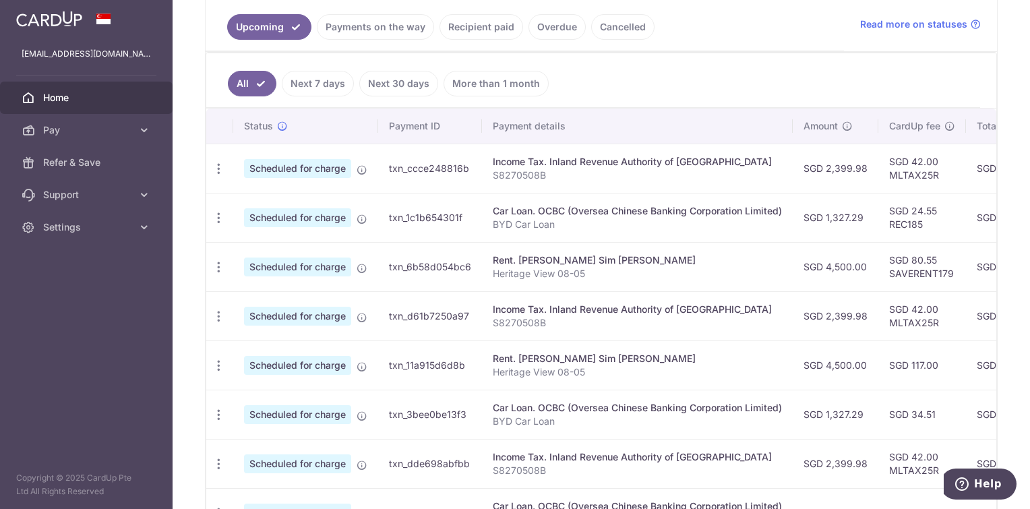
scroll to position [310, 0]
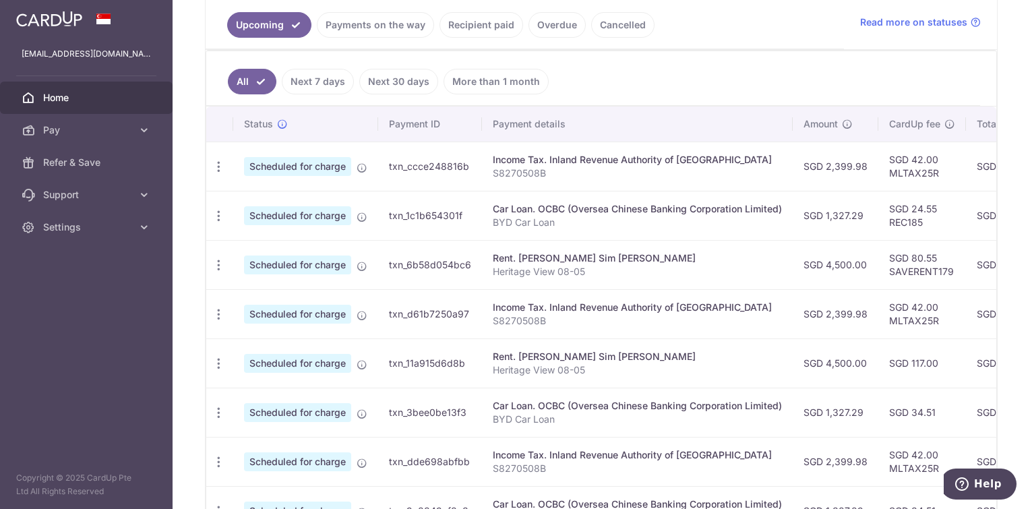
drag, startPoint x: 765, startPoint y: 168, endPoint x: 1032, endPoint y: 168, distance: 267.7
click at [1030, 168] on html "[EMAIL_ADDRESS][DOMAIN_NAME] Home Pay Payments Recipients Cards Refer & Save Su…" at bounding box center [515, 254] width 1030 height 509
click at [827, 175] on td "SGD 2,399.98" at bounding box center [836, 166] width 86 height 49
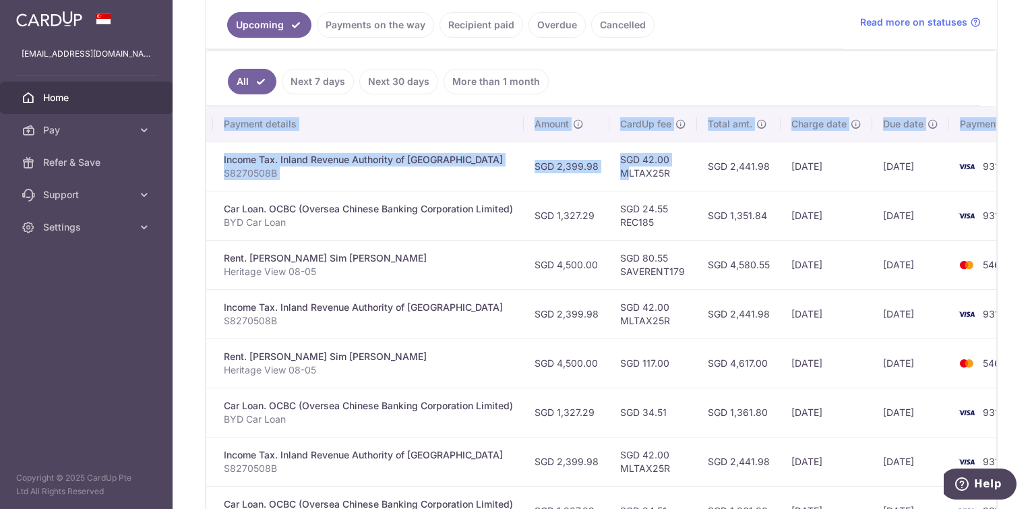
scroll to position [0, 326]
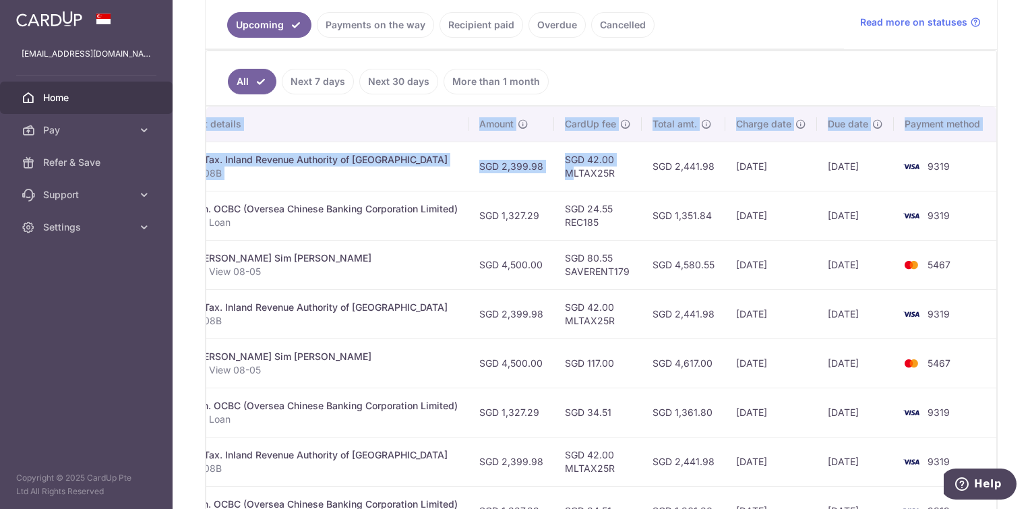
drag, startPoint x: 896, startPoint y: 171, endPoint x: 1032, endPoint y: 170, distance: 136.2
click at [1030, 170] on html "[EMAIL_ADDRESS][DOMAIN_NAME] Home Pay Payments Recipients Cards Refer & Save Su…" at bounding box center [515, 254] width 1030 height 509
click at [704, 175] on td "SGD 2,441.98" at bounding box center [684, 166] width 84 height 49
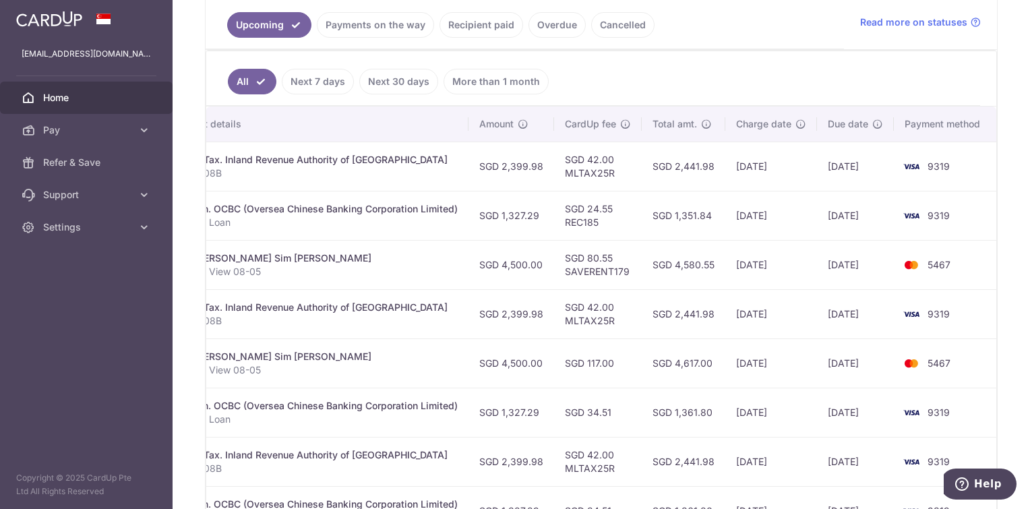
drag, startPoint x: 695, startPoint y: 175, endPoint x: 670, endPoint y: 176, distance: 24.3
click at [670, 176] on td "SGD 2,441.98" at bounding box center [684, 166] width 84 height 49
drag, startPoint x: 670, startPoint y: 176, endPoint x: 708, endPoint y: 183, distance: 38.5
click at [708, 183] on td "SGD 2,441.98" at bounding box center [684, 166] width 84 height 49
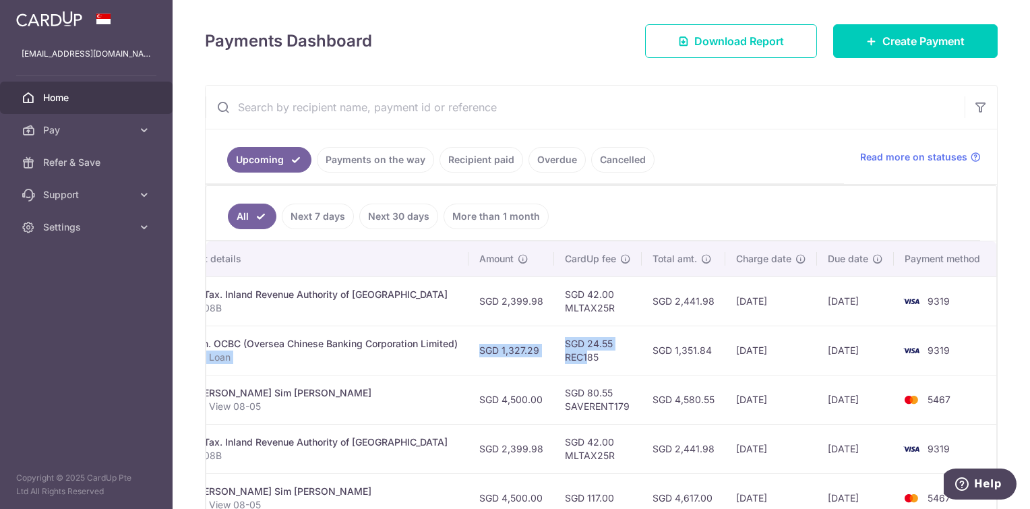
scroll to position [0, 0]
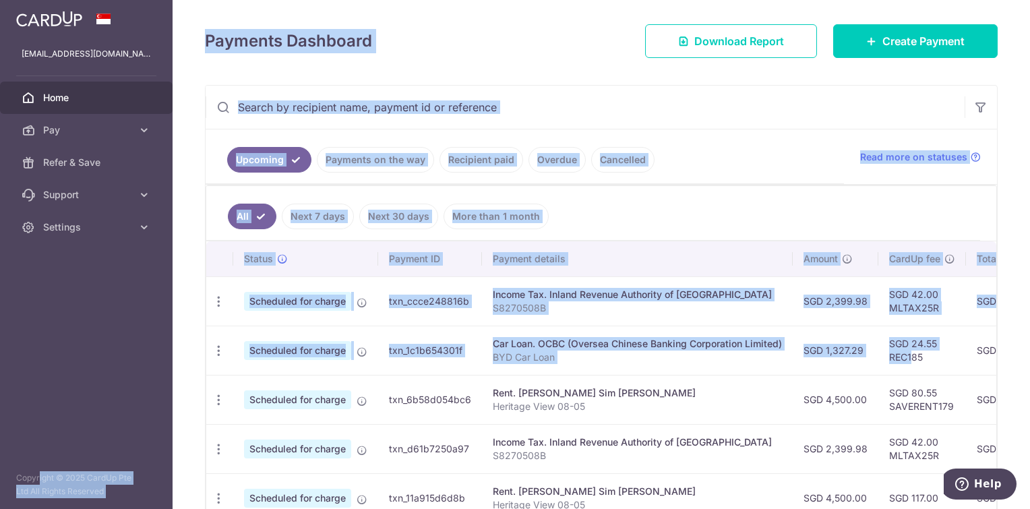
drag, startPoint x: 585, startPoint y: 353, endPoint x: -3, endPoint y: 364, distance: 588.1
click at [0, 364] on html "[EMAIL_ADDRESS][DOMAIN_NAME] Home Pay Payments Recipients Cards Refer & Save Su…" at bounding box center [515, 254] width 1030 height 509
click at [647, 309] on p "S8270508B" at bounding box center [637, 307] width 289 height 13
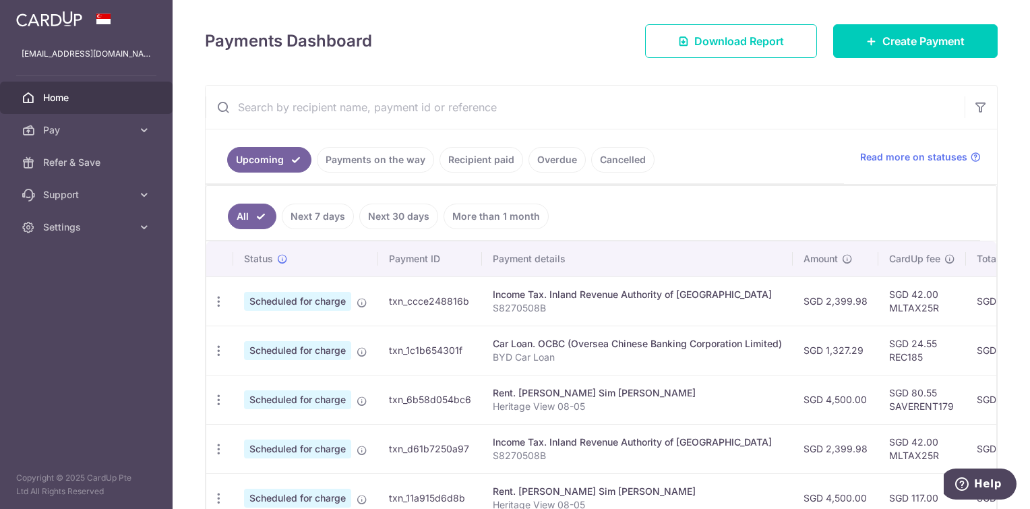
click at [220, 297] on icon "button" at bounding box center [219, 302] width 14 height 14
click at [699, 321] on td "Income Tax. Inland Revenue Authority of [GEOGRAPHIC_DATA] S8270508B" at bounding box center [637, 300] width 311 height 49
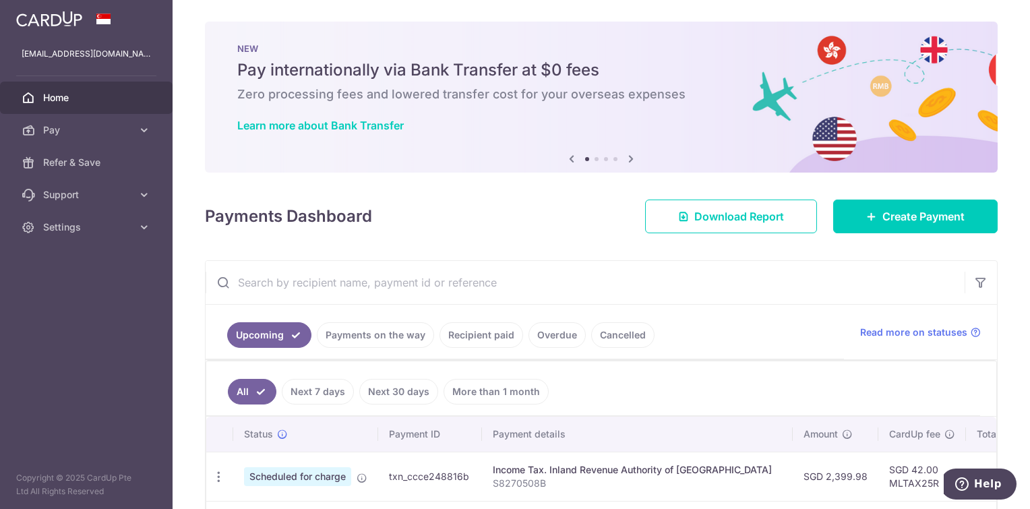
click at [116, 221] on span "Settings" at bounding box center [87, 226] width 89 height 13
click at [65, 298] on span "Logout" at bounding box center [87, 291] width 89 height 13
